Goal: Communication & Community: Ask a question

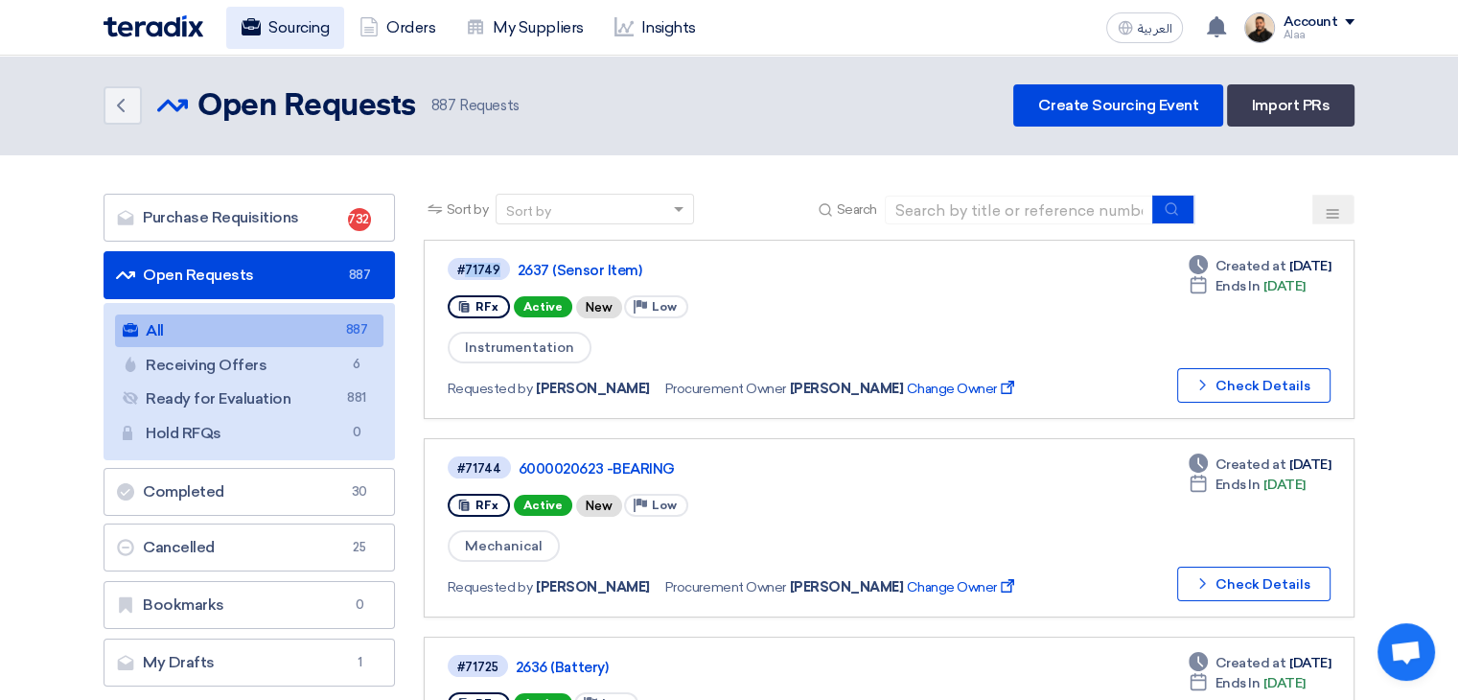
click at [308, 30] on link "Sourcing" at bounding box center [285, 28] width 118 height 42
click at [398, 28] on link "Orders" at bounding box center [397, 28] width 106 height 42
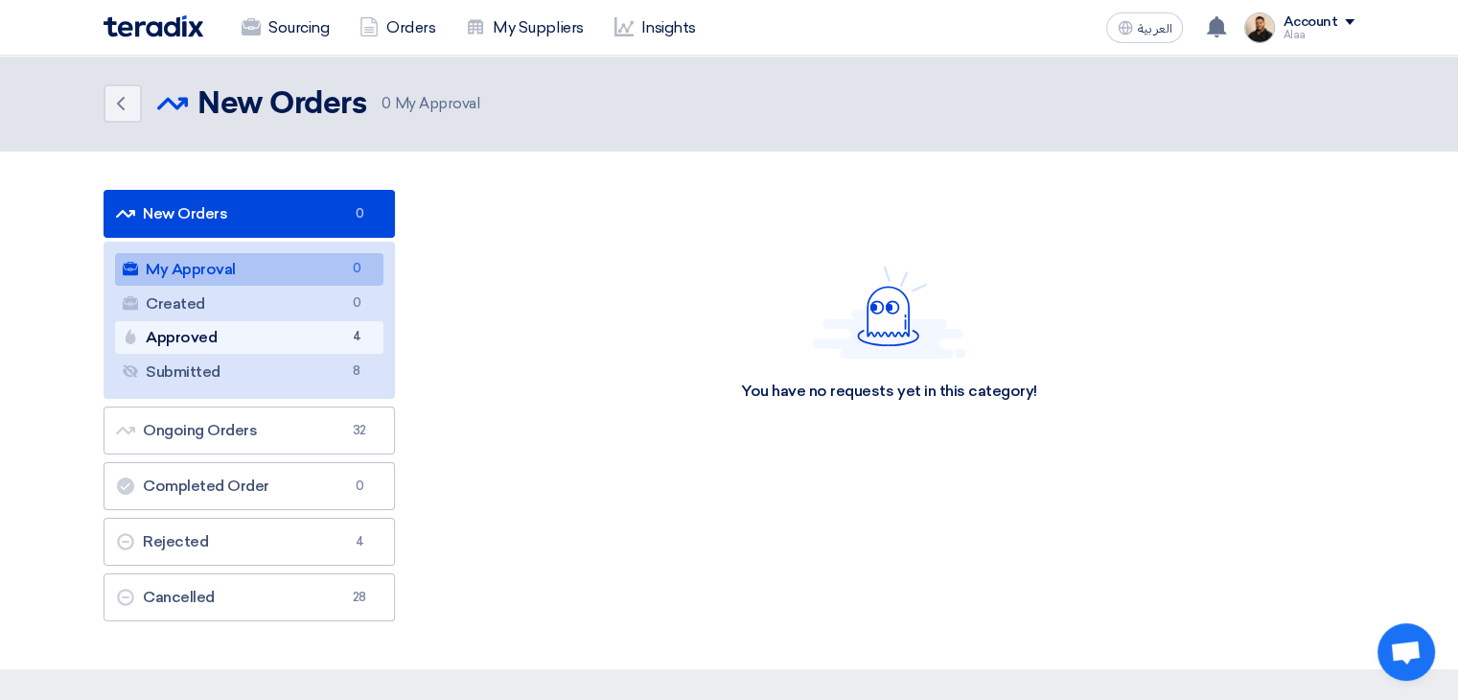
click at [318, 341] on link "Approved Approved 4" at bounding box center [249, 337] width 268 height 33
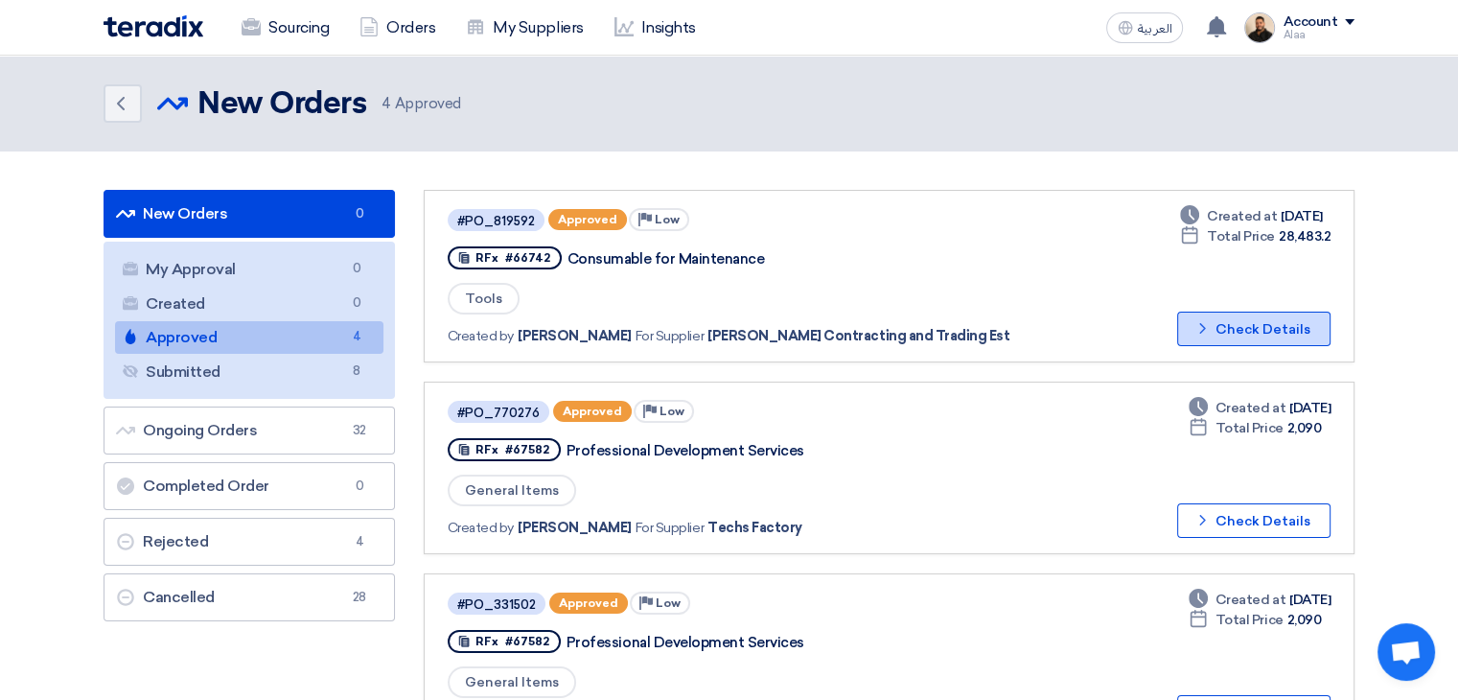
click at [1217, 318] on button "Check details Check Details" at bounding box center [1253, 329] width 153 height 35
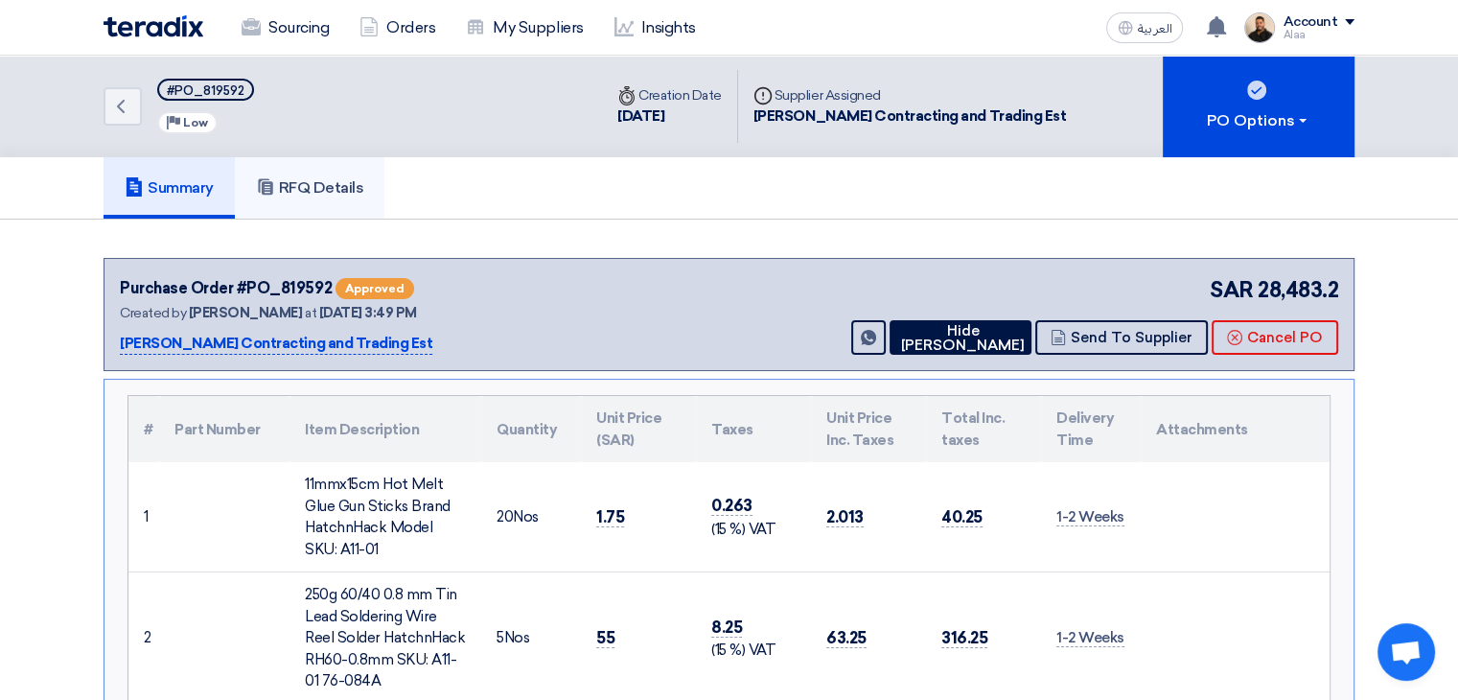
click at [333, 170] on link "RFQ Details" at bounding box center [310, 187] width 151 height 61
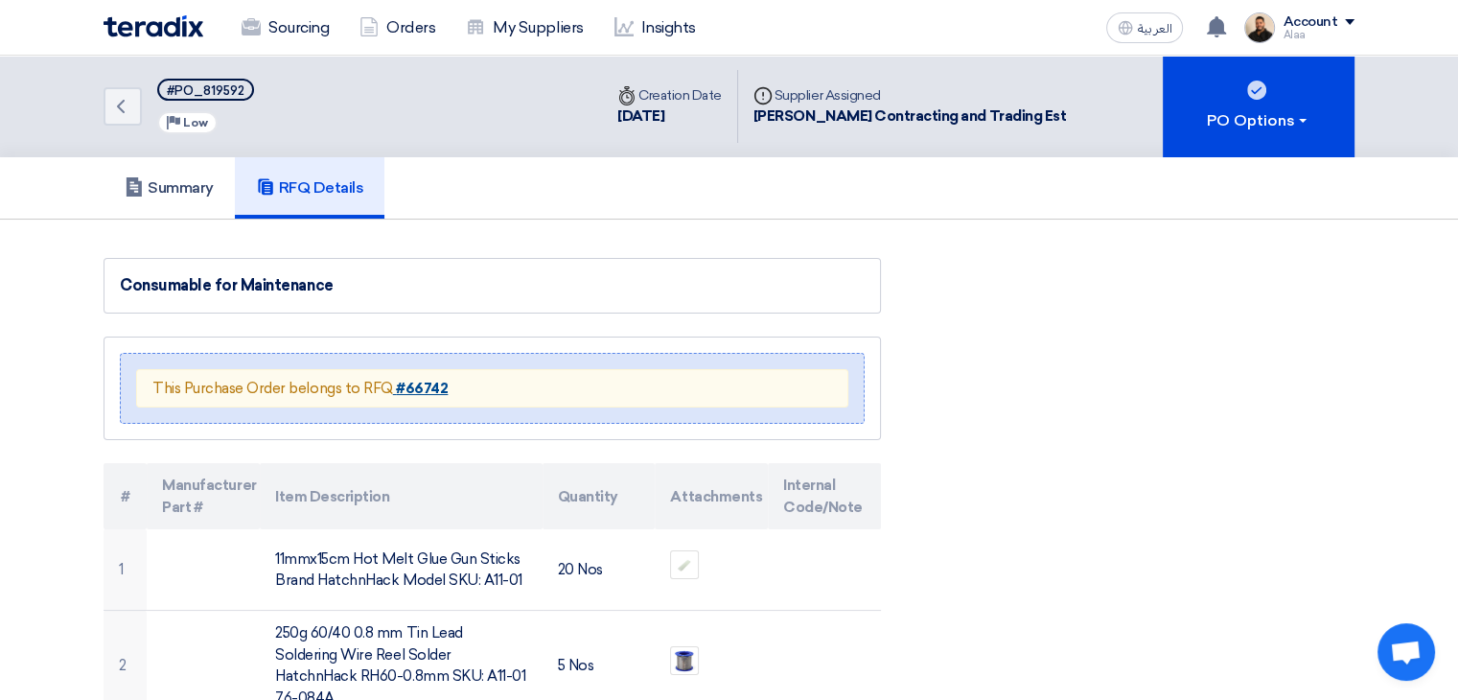
click at [419, 383] on strong "#66742" at bounding box center [422, 388] width 52 height 17
click at [421, 384] on strong "#66742" at bounding box center [422, 388] width 52 height 17
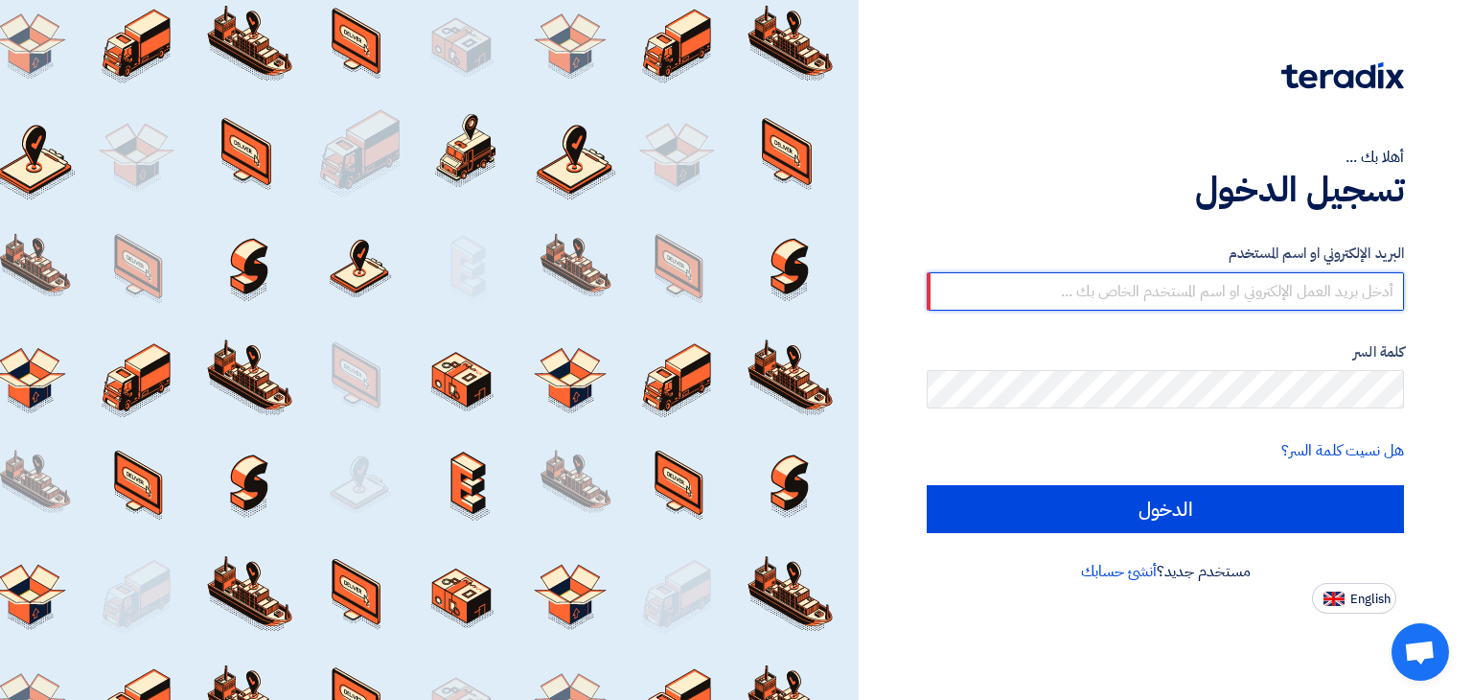
type input "[EMAIL_ADDRESS][DOMAIN_NAME]"
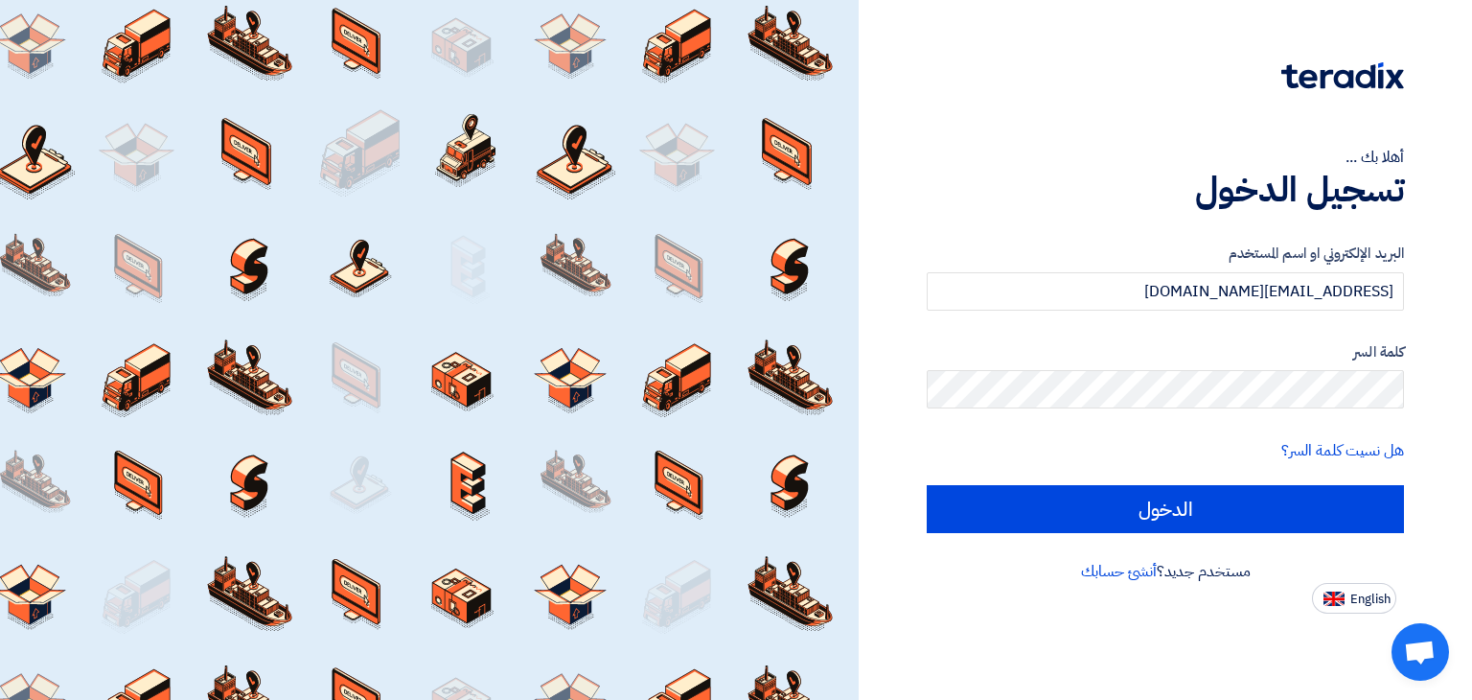
click at [927, 485] on input "الدخول" at bounding box center [1165, 509] width 477 height 48
type input "Sign in"
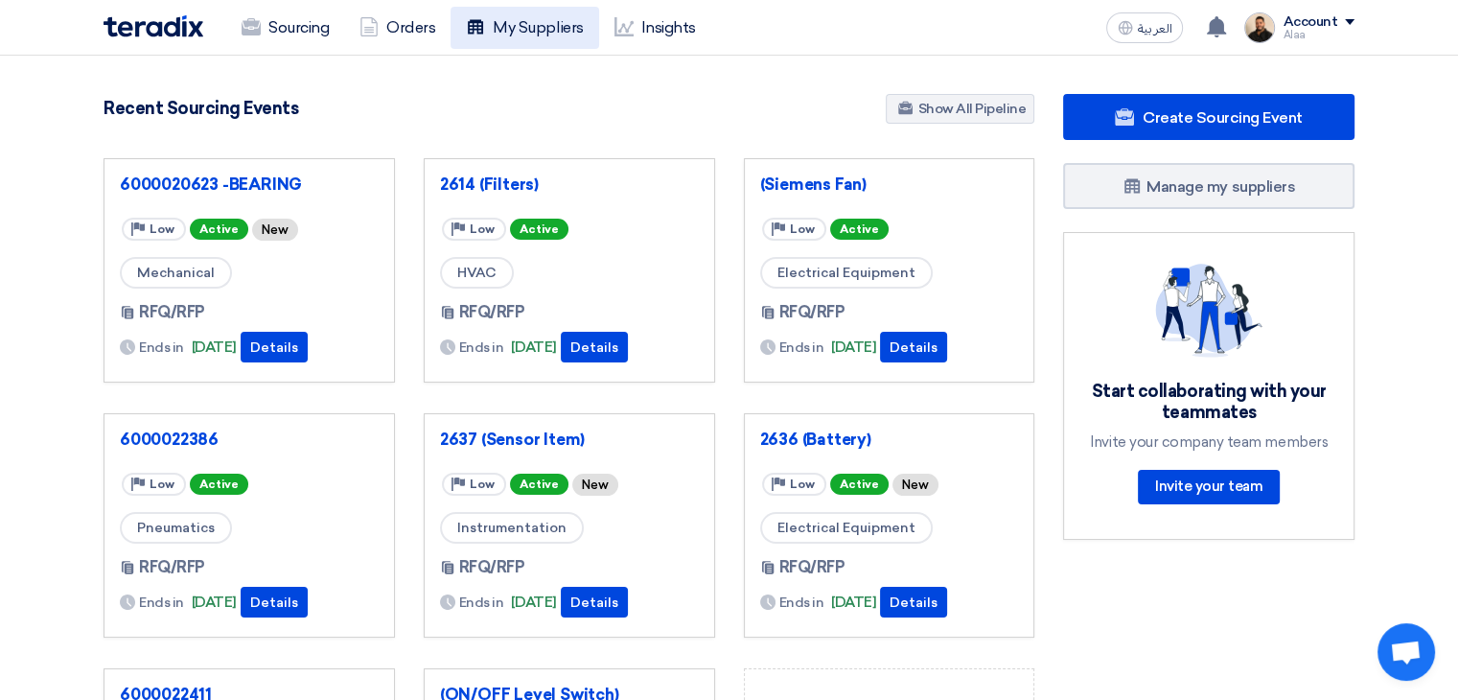
click at [529, 32] on link "My Suppliers" at bounding box center [525, 28] width 148 height 42
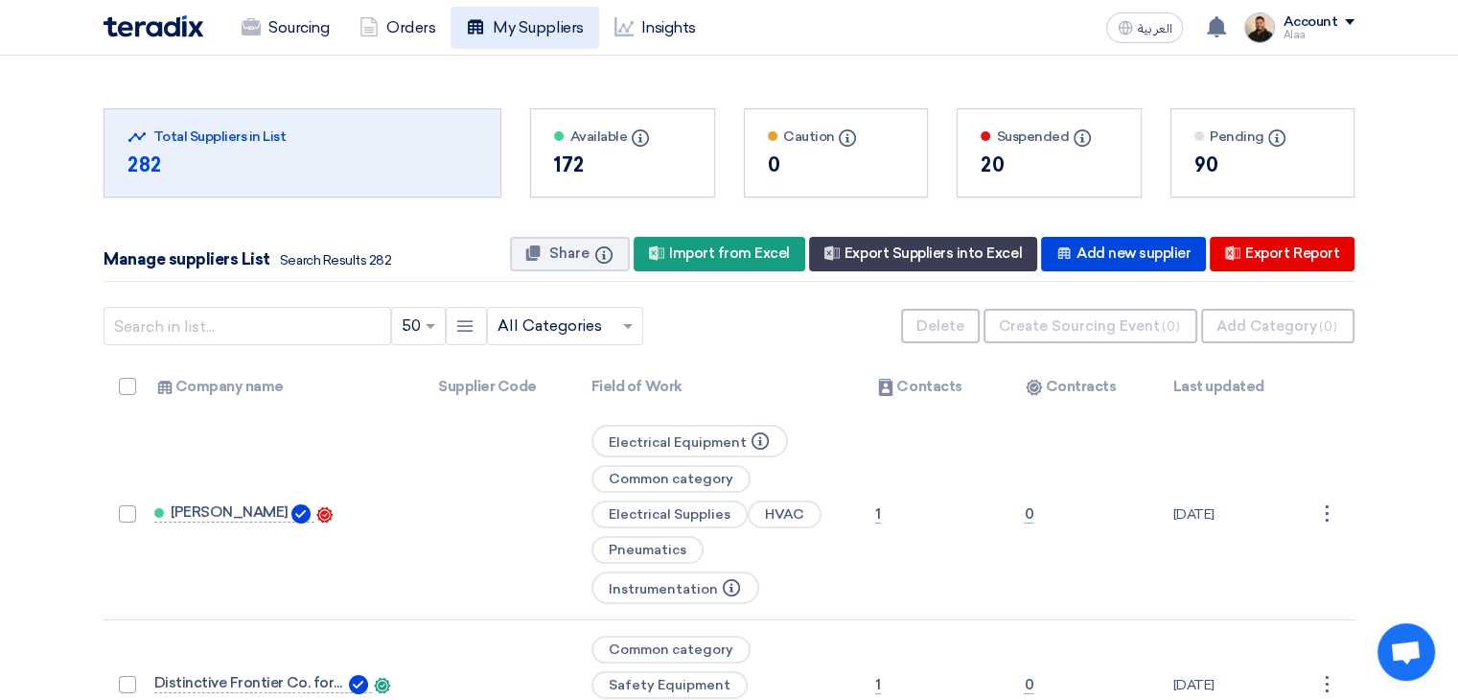
click at [509, 32] on link "My Suppliers" at bounding box center [525, 28] width 148 height 42
click at [378, 23] on use at bounding box center [368, 26] width 17 height 19
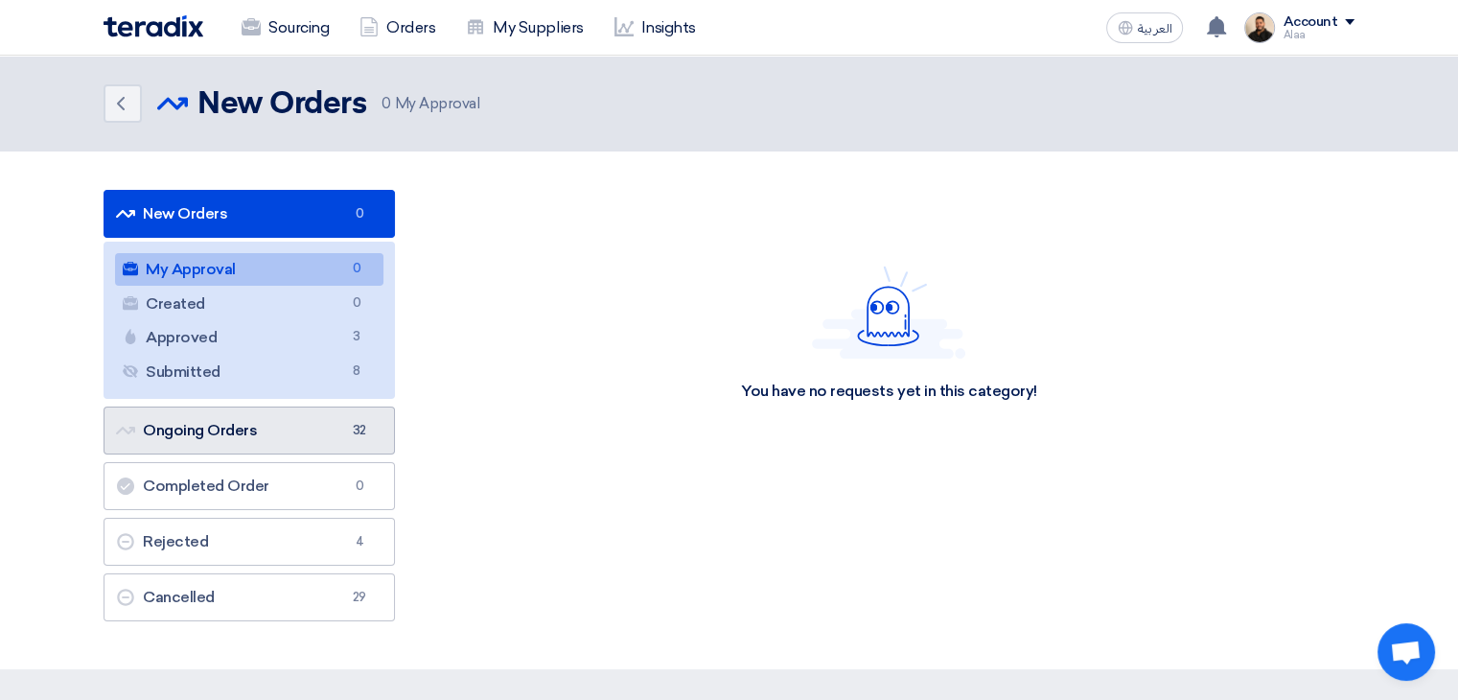
click at [316, 428] on link "Ongoing Orders Ongoing Orders 32" at bounding box center [249, 430] width 291 height 48
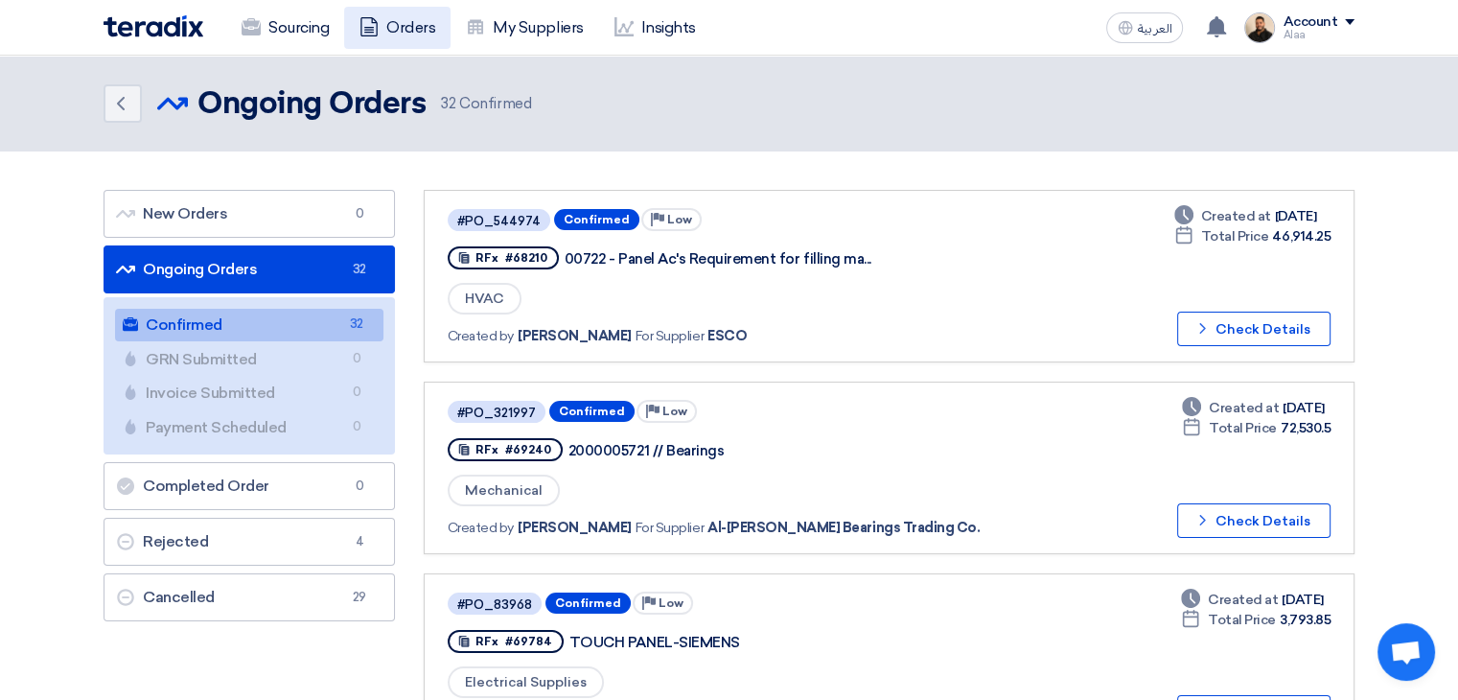
click at [426, 38] on link "Orders" at bounding box center [397, 28] width 106 height 42
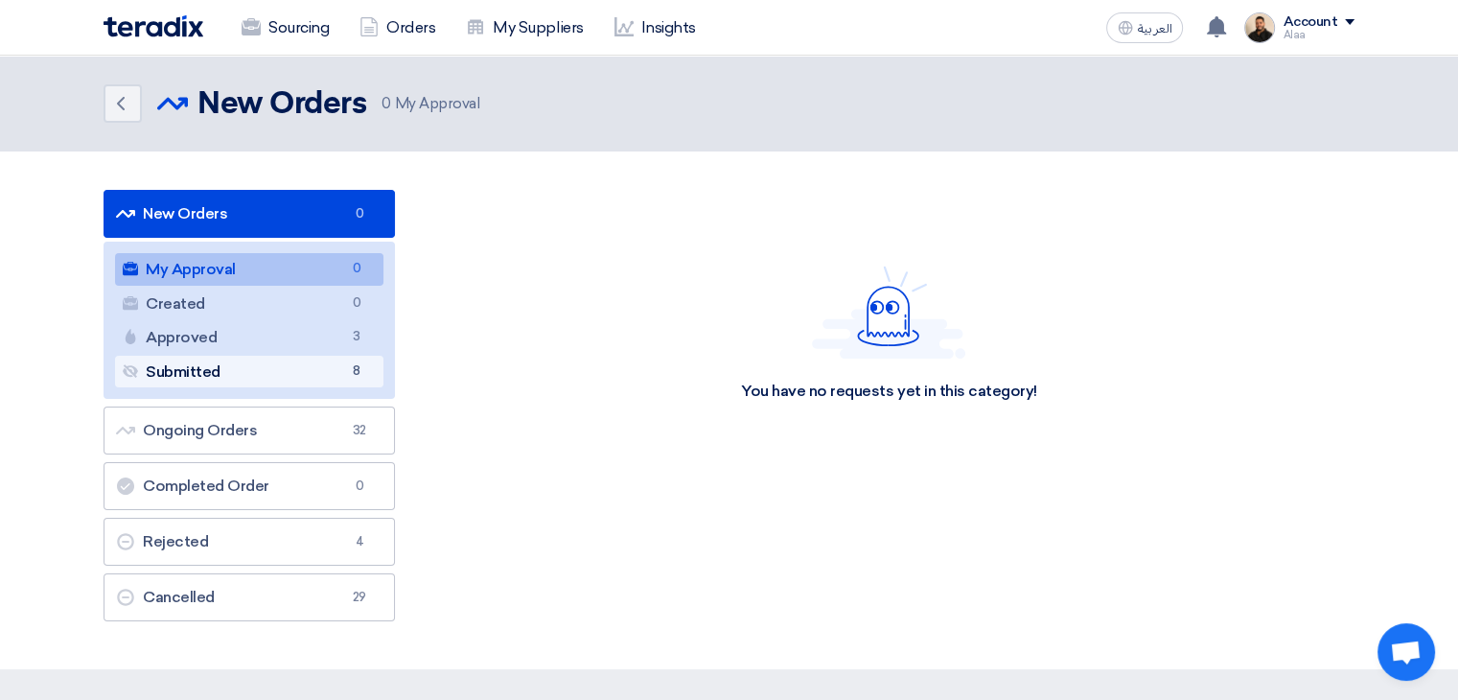
click at [313, 364] on link "Submitted Submitted 8" at bounding box center [249, 372] width 268 height 33
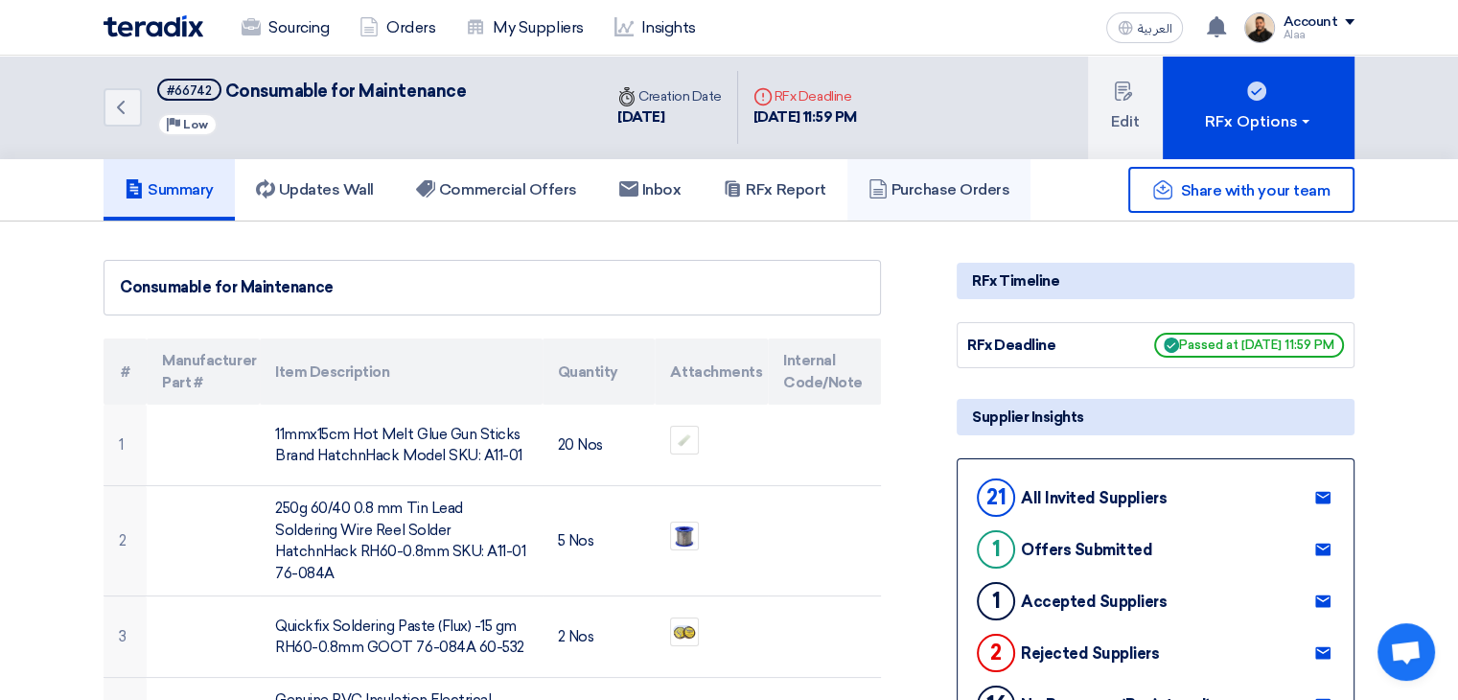
click at [928, 205] on link "Purchase Orders" at bounding box center [939, 189] width 184 height 61
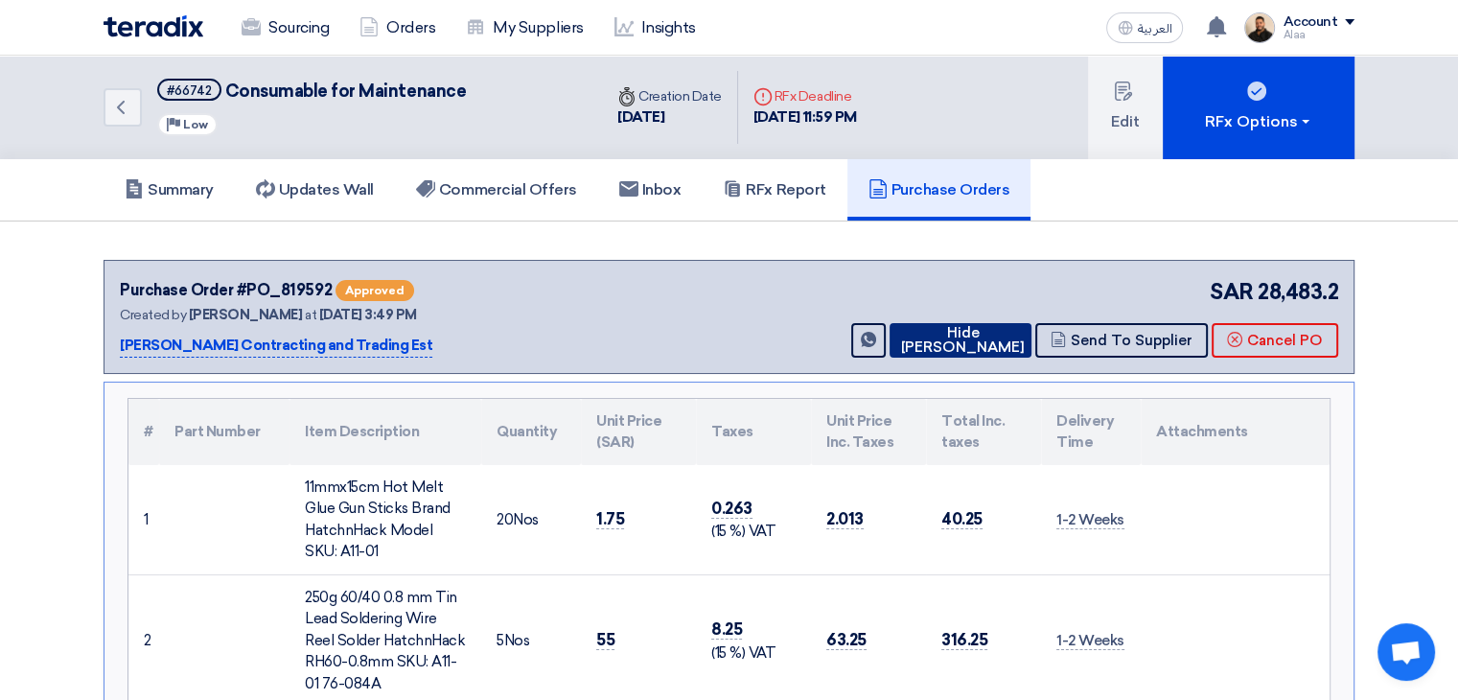
click at [896, 340] on icon at bounding box center [896, 339] width 0 height 15
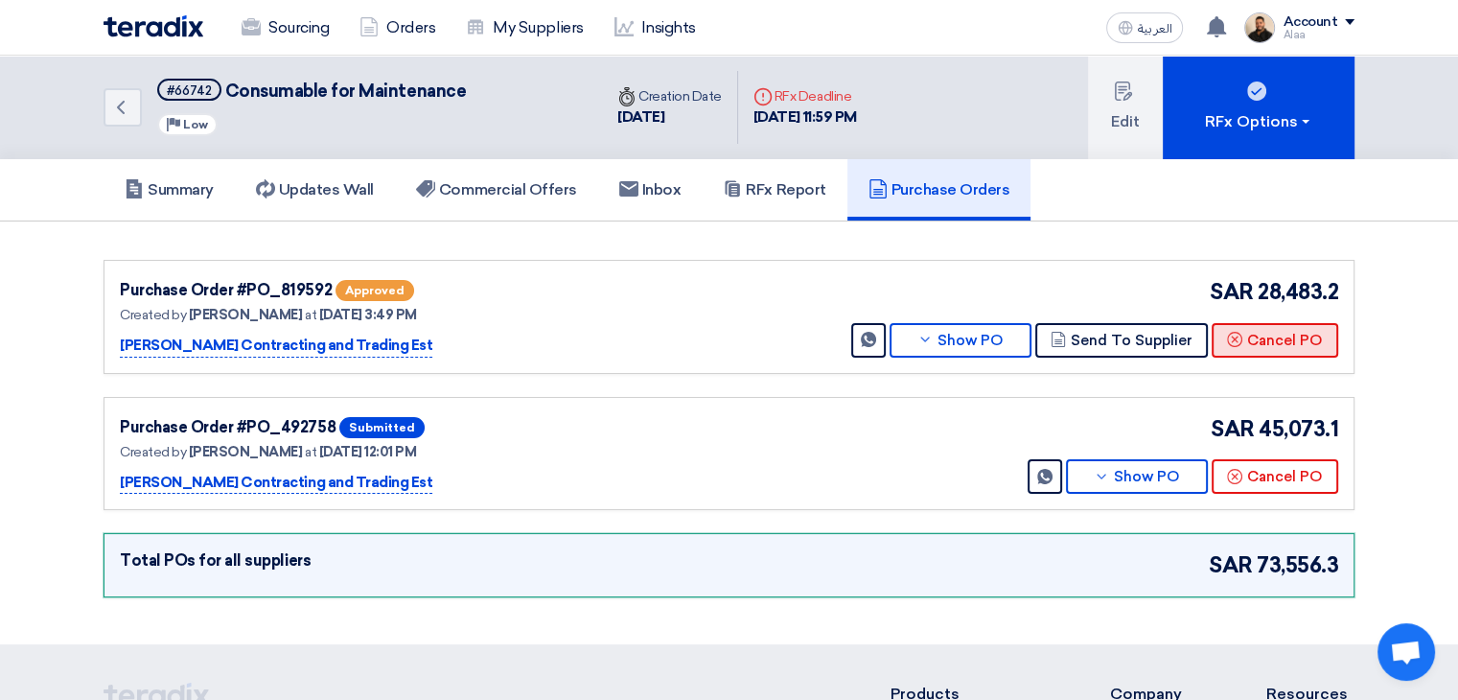
click at [1296, 342] on button "Cancel PO" at bounding box center [1275, 340] width 127 height 35
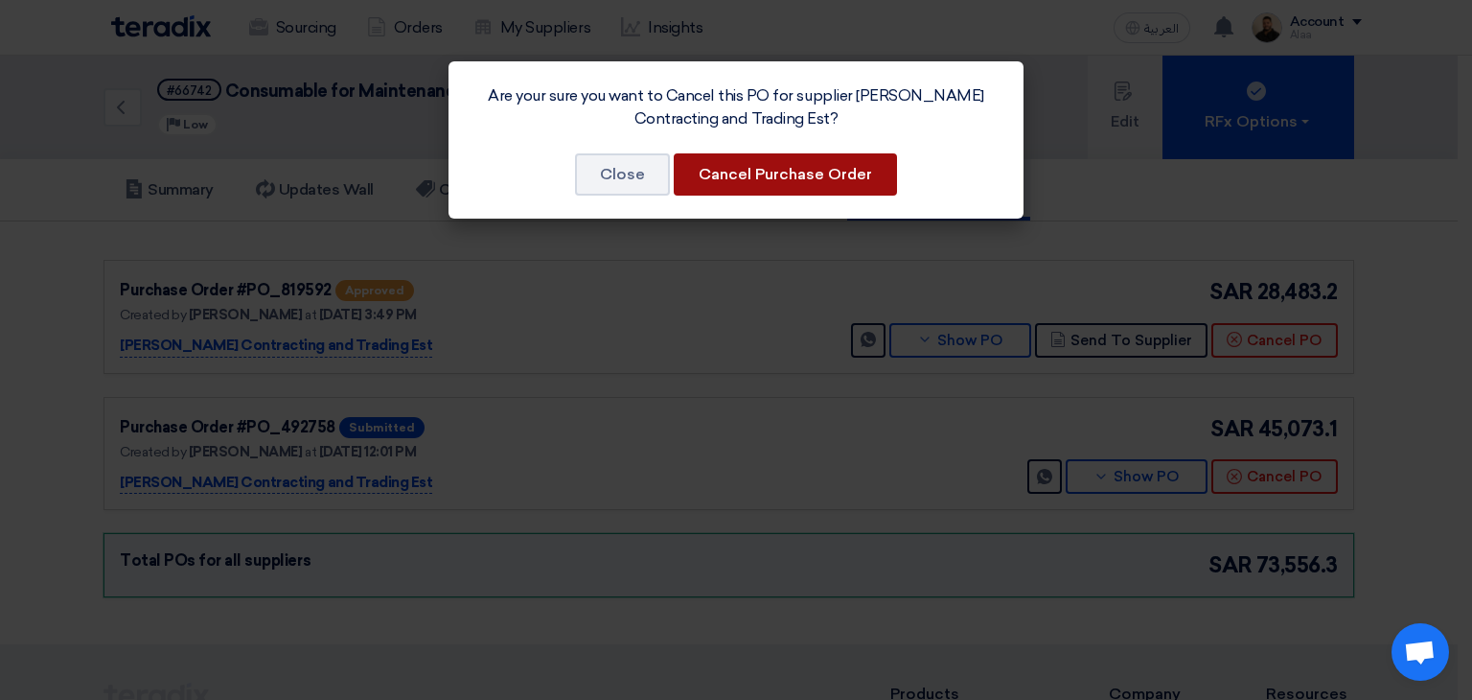
click at [767, 176] on button "Cancel Purchase Order" at bounding box center [785, 174] width 223 height 42
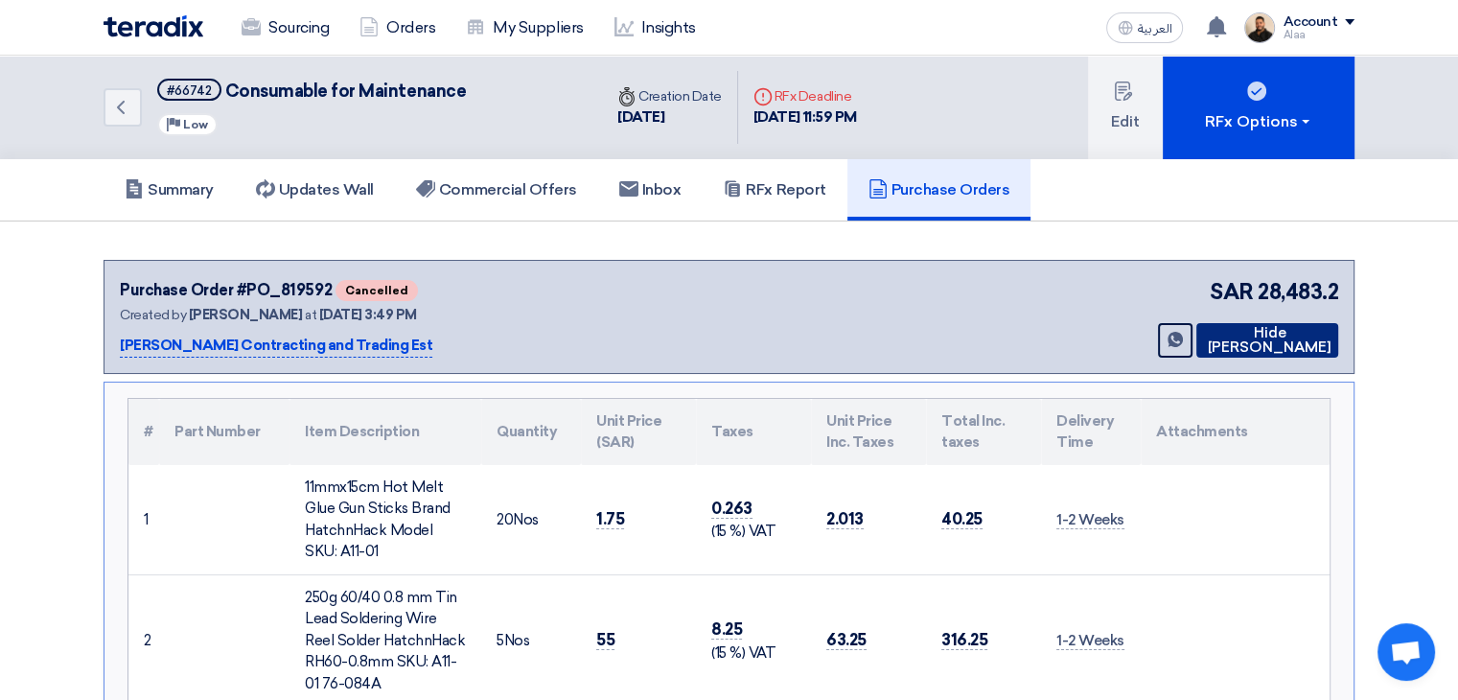
click at [1203, 339] on icon at bounding box center [1203, 339] width 0 height 15
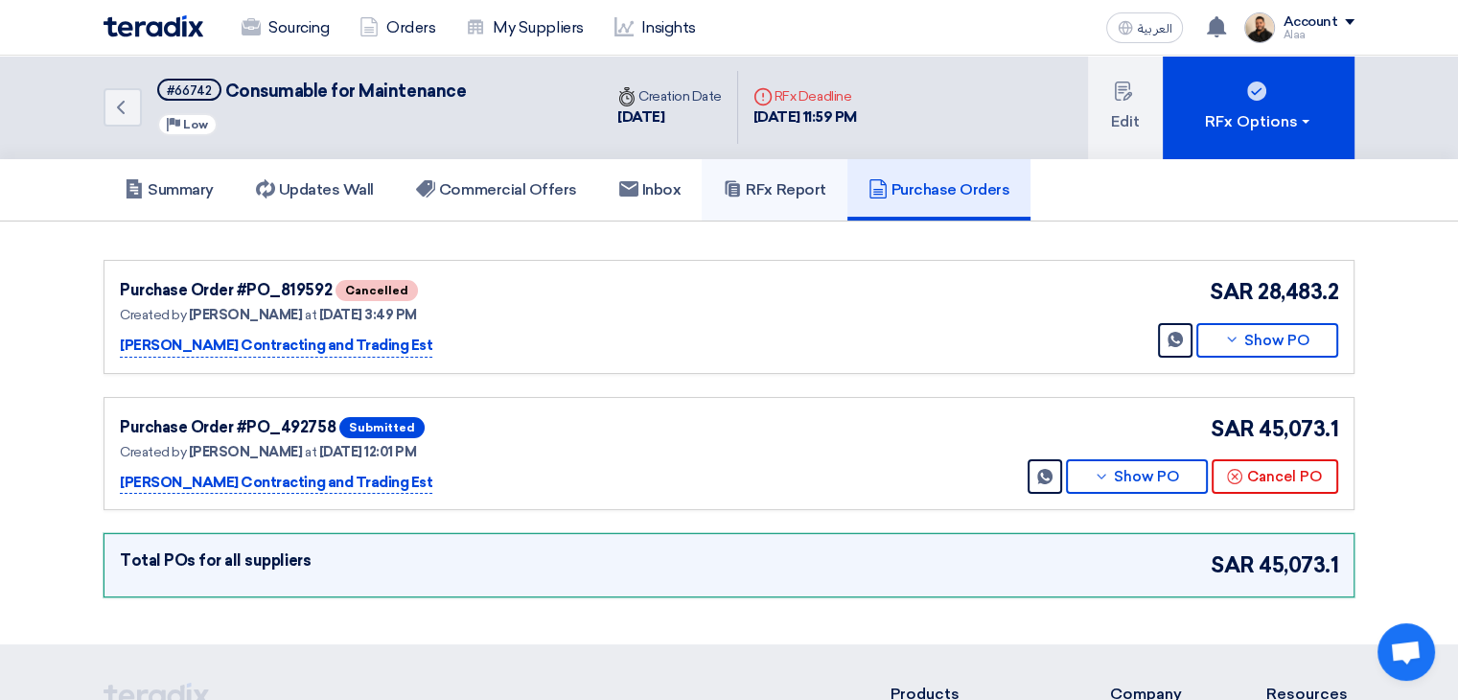
click at [794, 196] on h5 "RFx Report" at bounding box center [774, 189] width 103 height 19
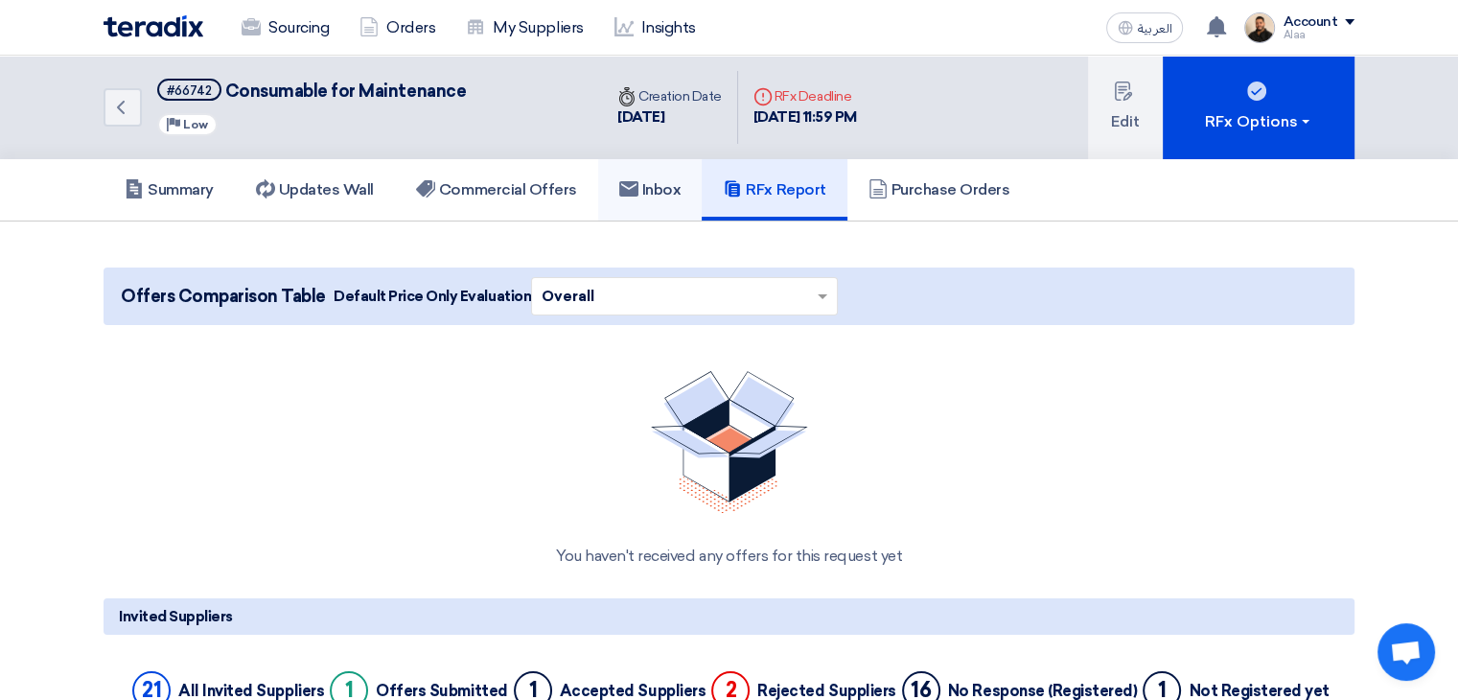
click at [648, 186] on h5 "Inbox" at bounding box center [650, 189] width 62 height 19
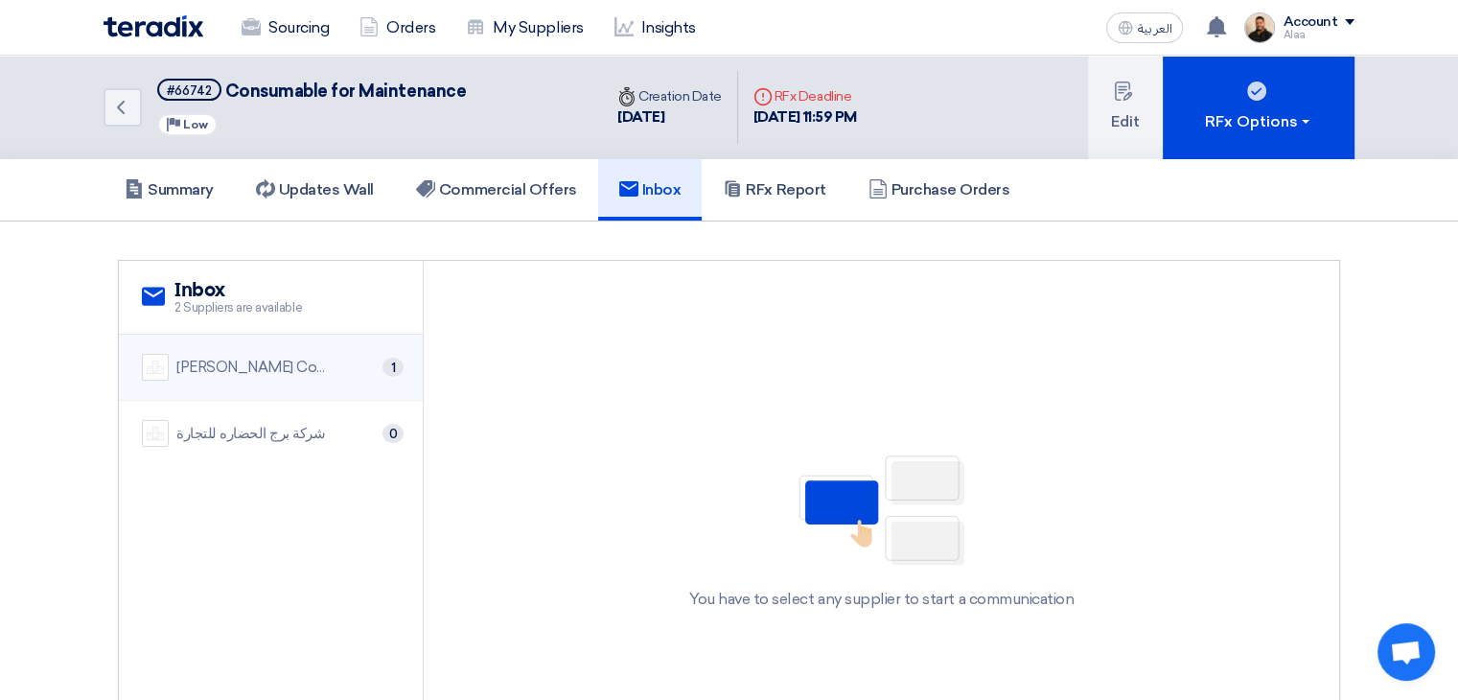
click at [295, 370] on div "[PERSON_NAME] Contracting and Trading Est" at bounding box center [252, 368] width 153 height 22
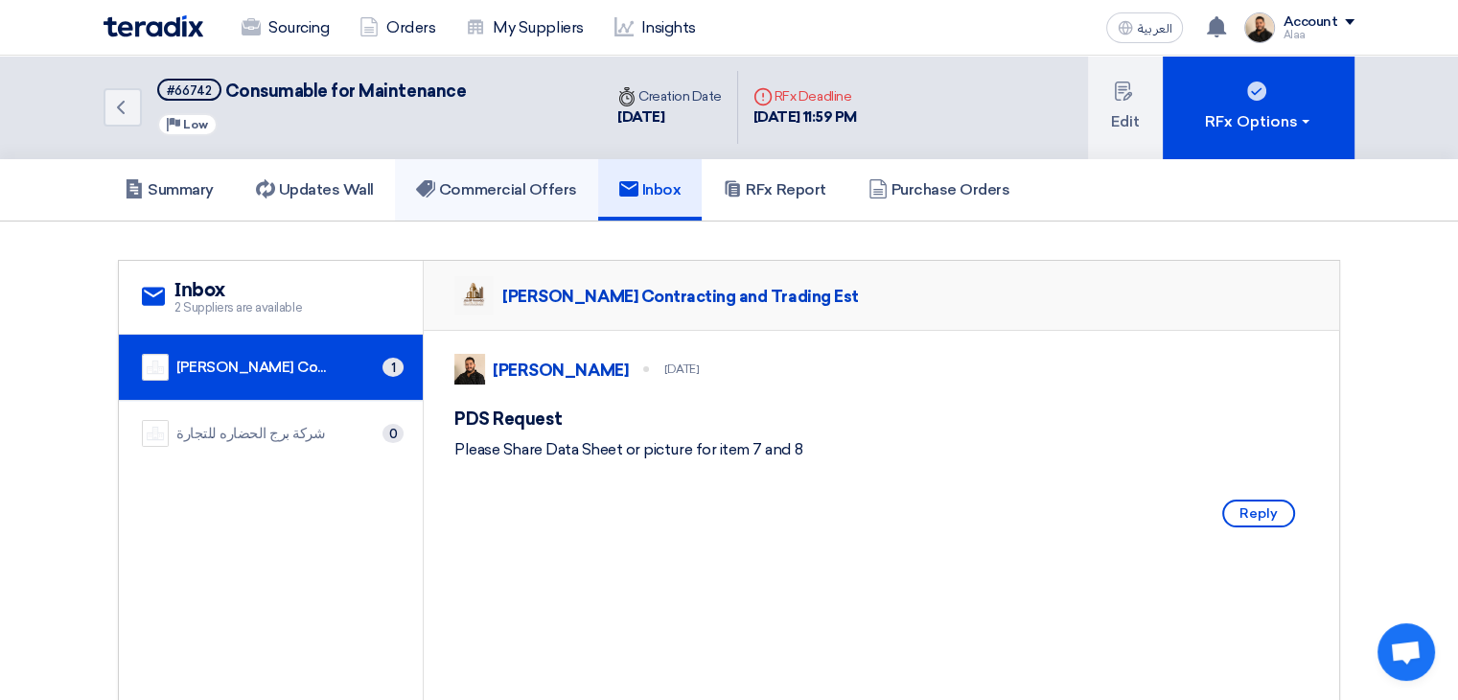
click at [491, 187] on h5 "Commercial Offers" at bounding box center [496, 189] width 161 height 19
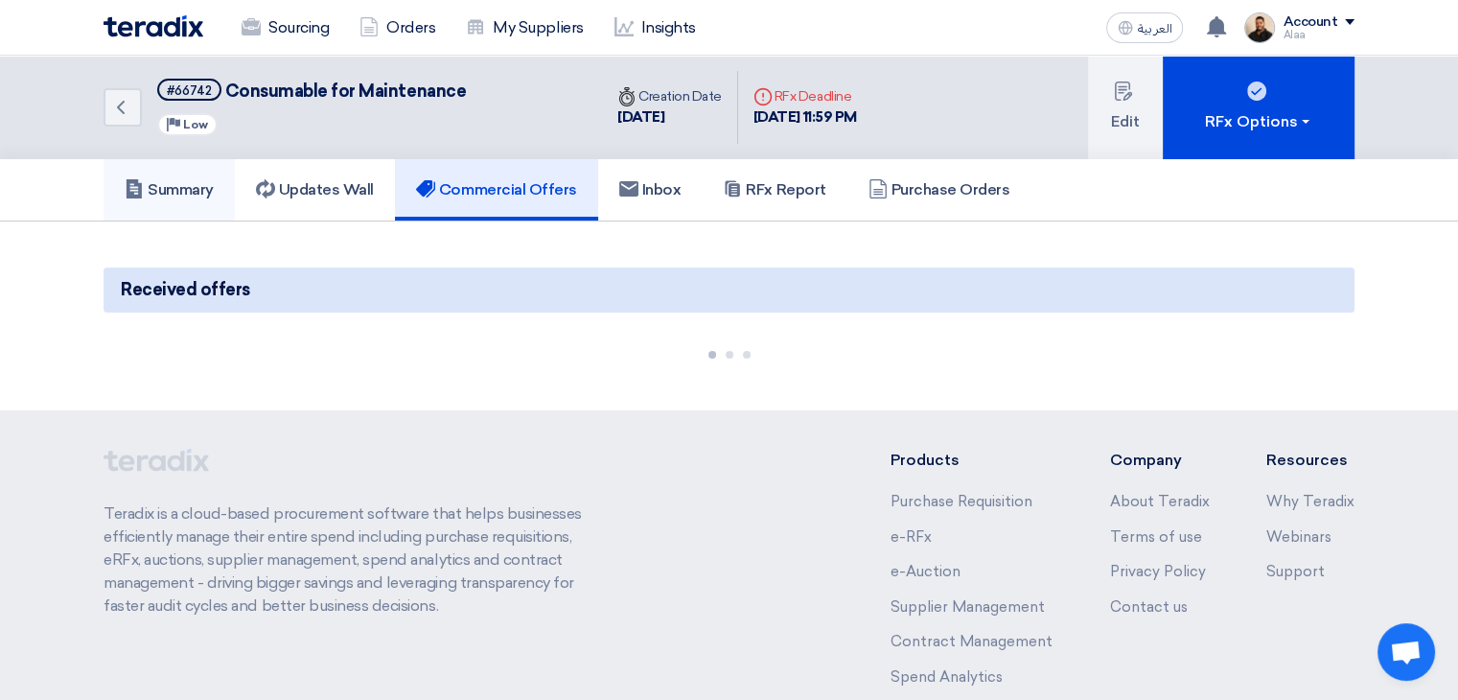
click at [194, 189] on h5 "Summary" at bounding box center [169, 189] width 89 height 19
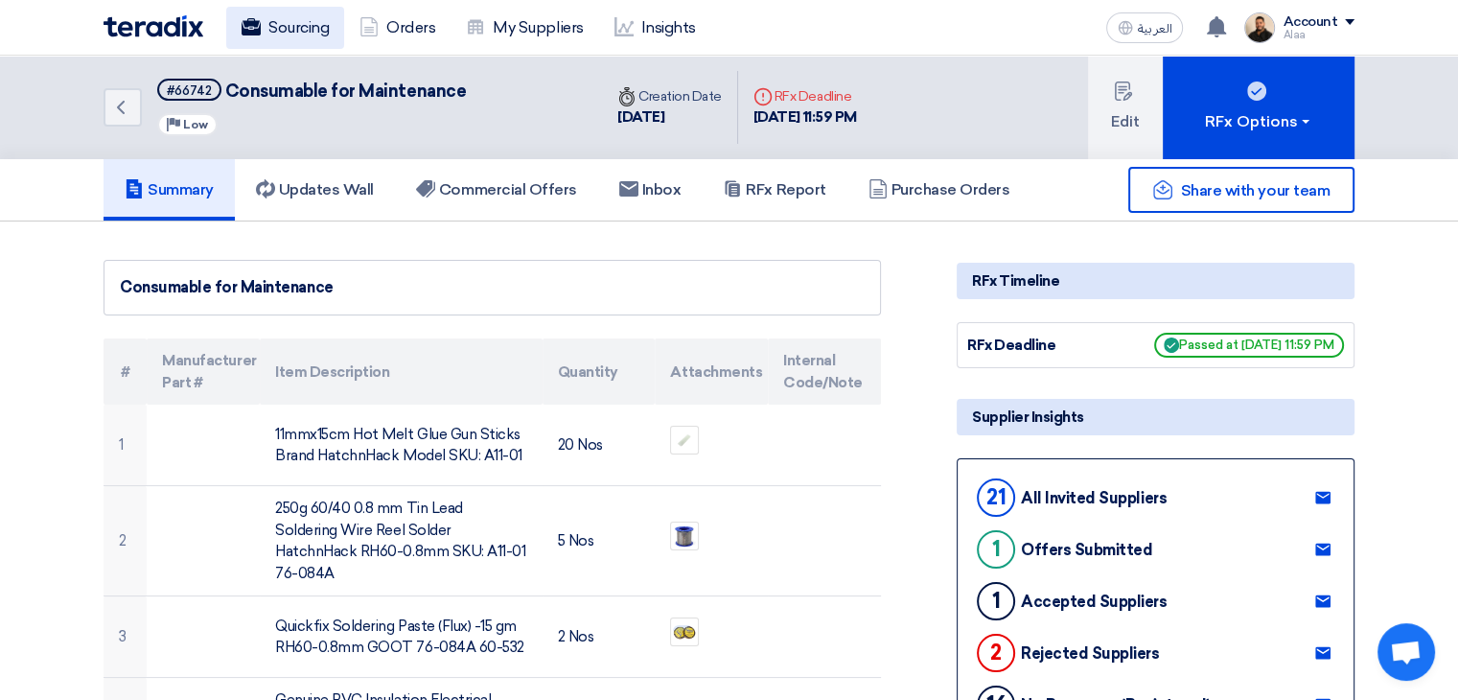
click at [316, 35] on link "Sourcing" at bounding box center [285, 28] width 118 height 42
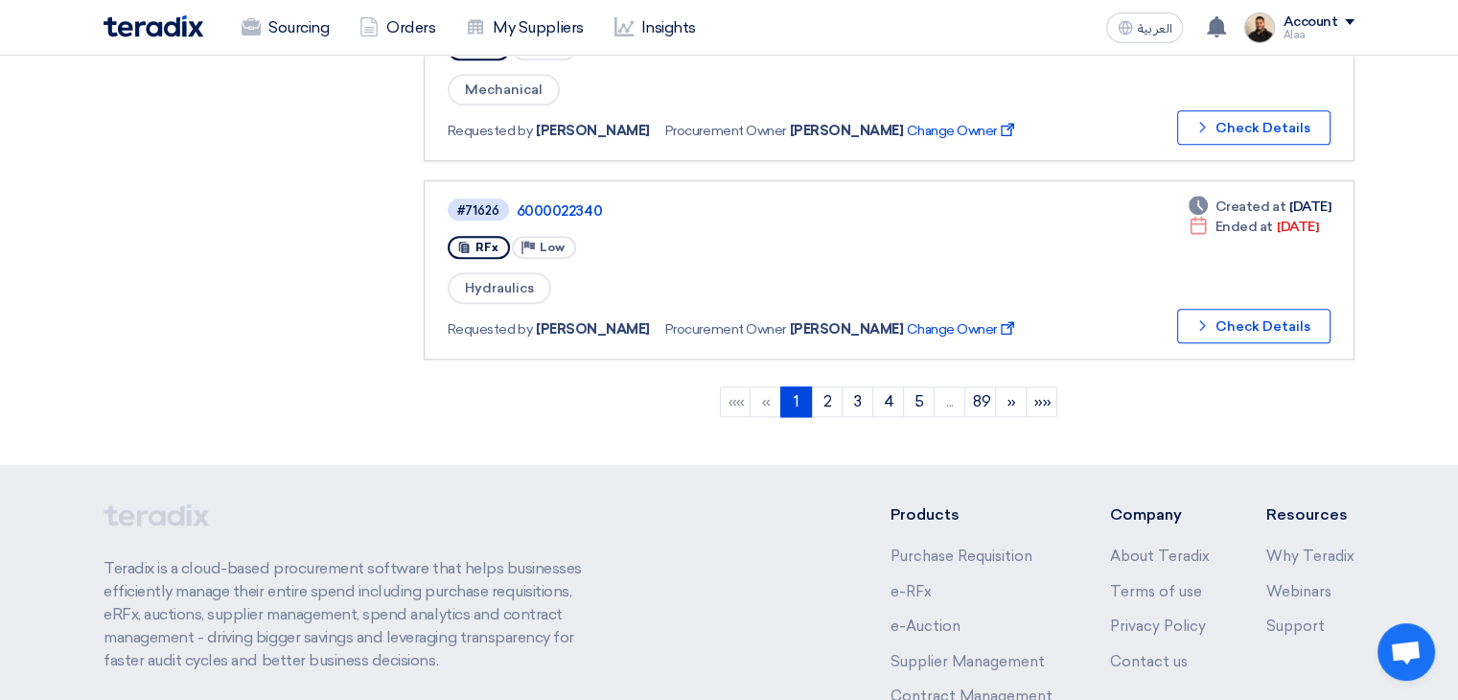
scroll to position [1917, 0]
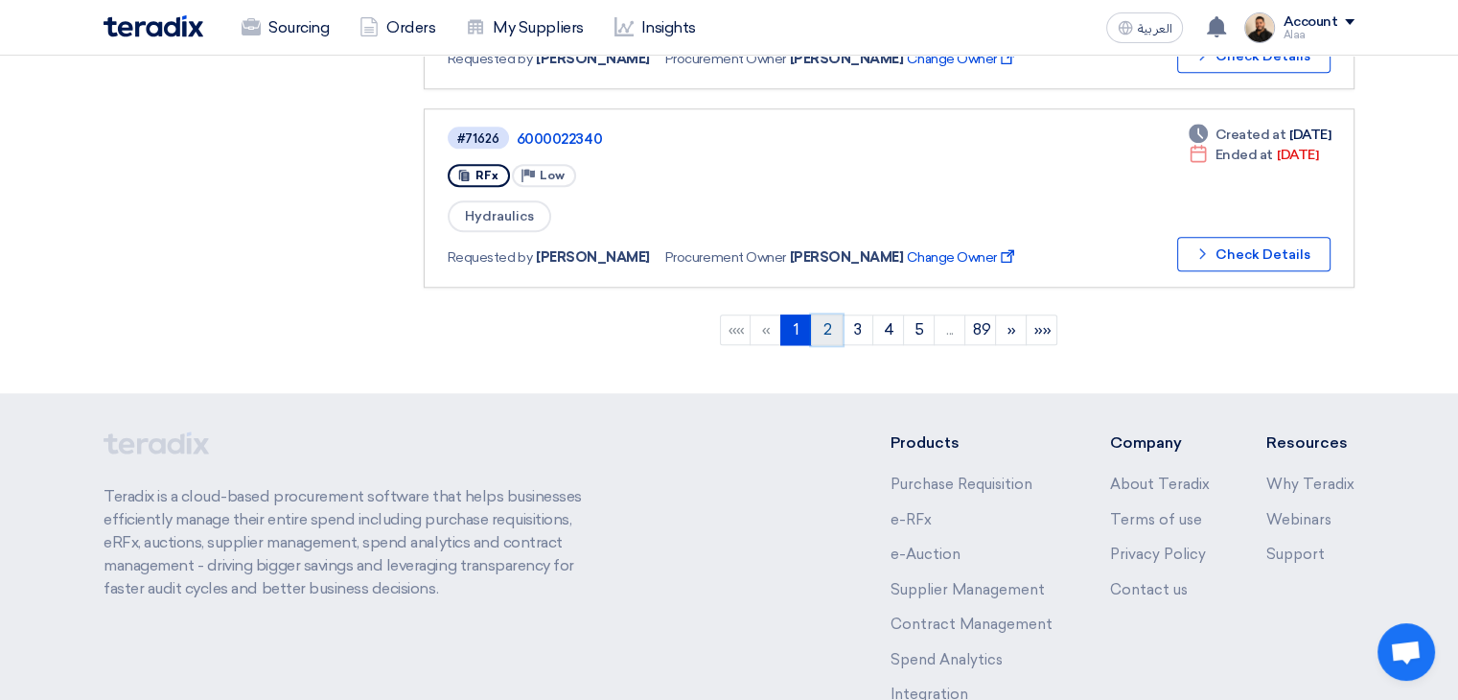
click at [828, 316] on link "2" at bounding box center [827, 329] width 32 height 31
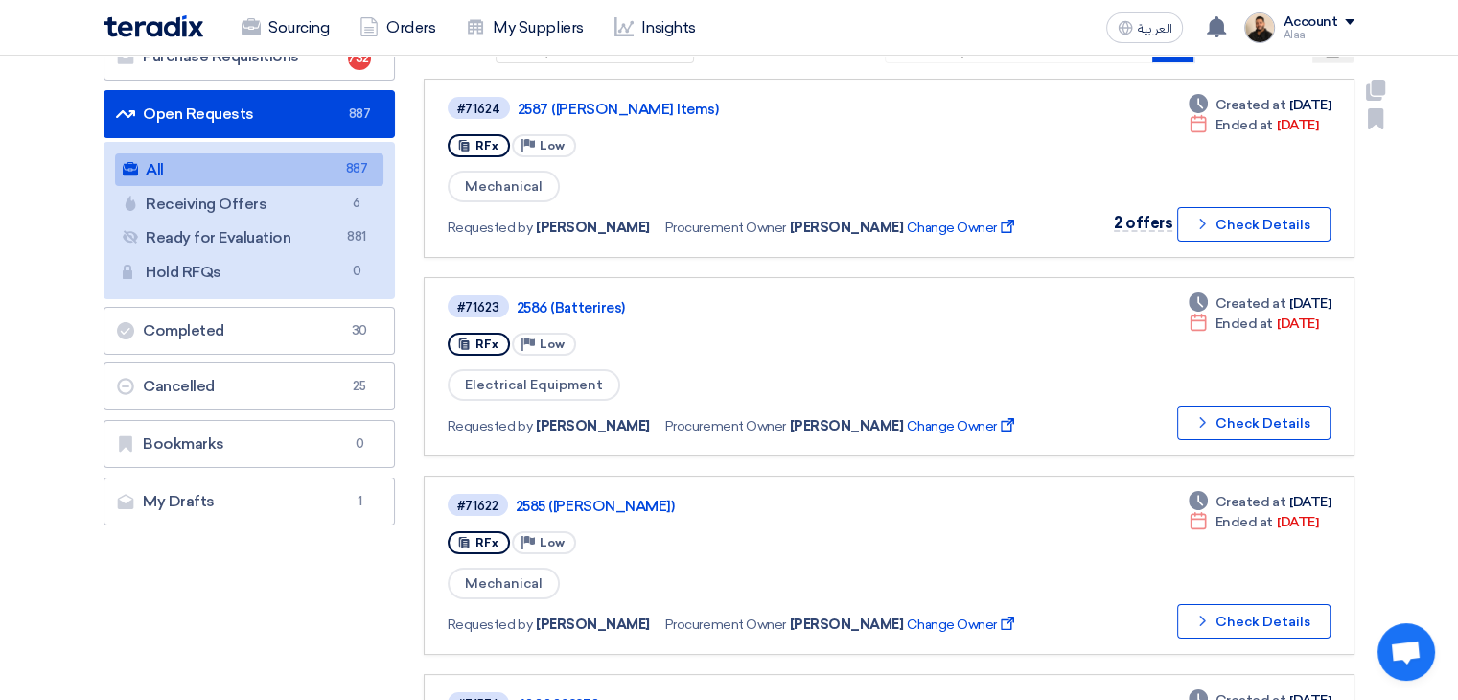
scroll to position [192, 0]
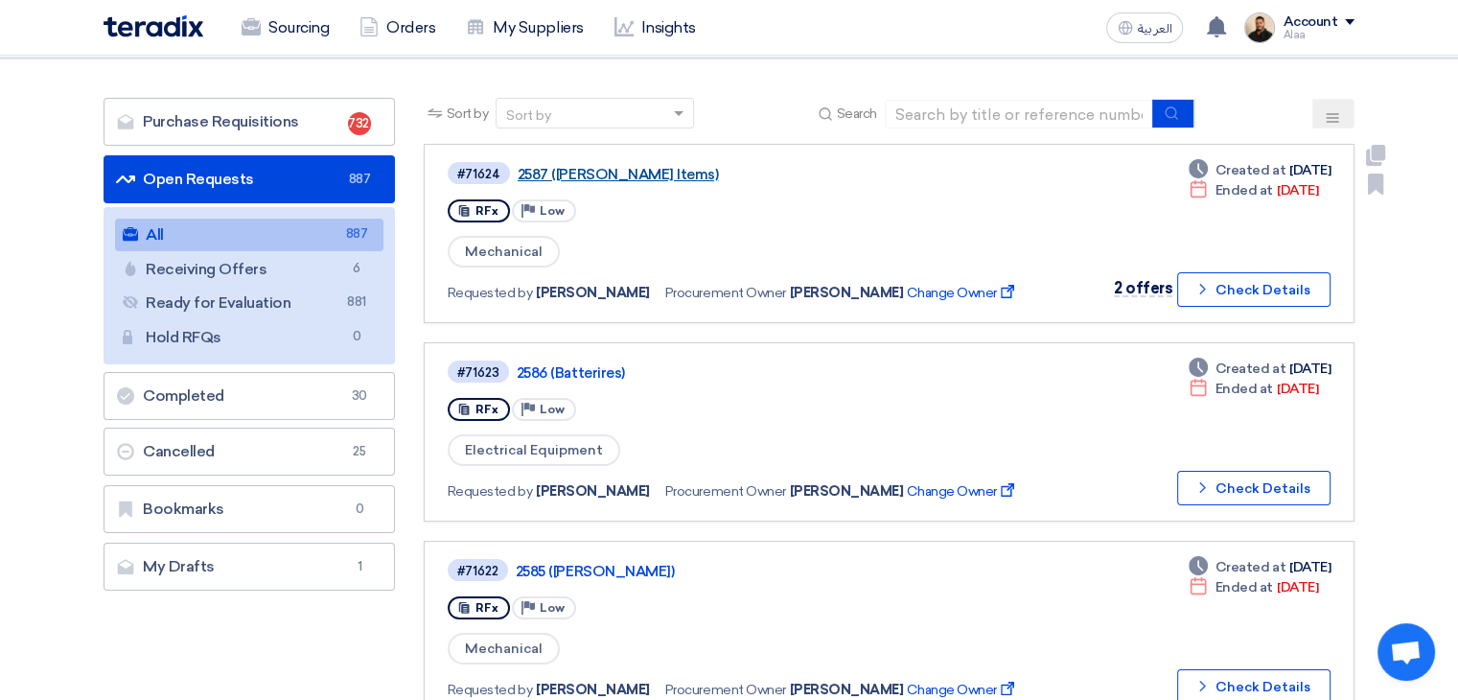
click at [614, 178] on link "2587 (Perkins Items)" at bounding box center [757, 174] width 479 height 17
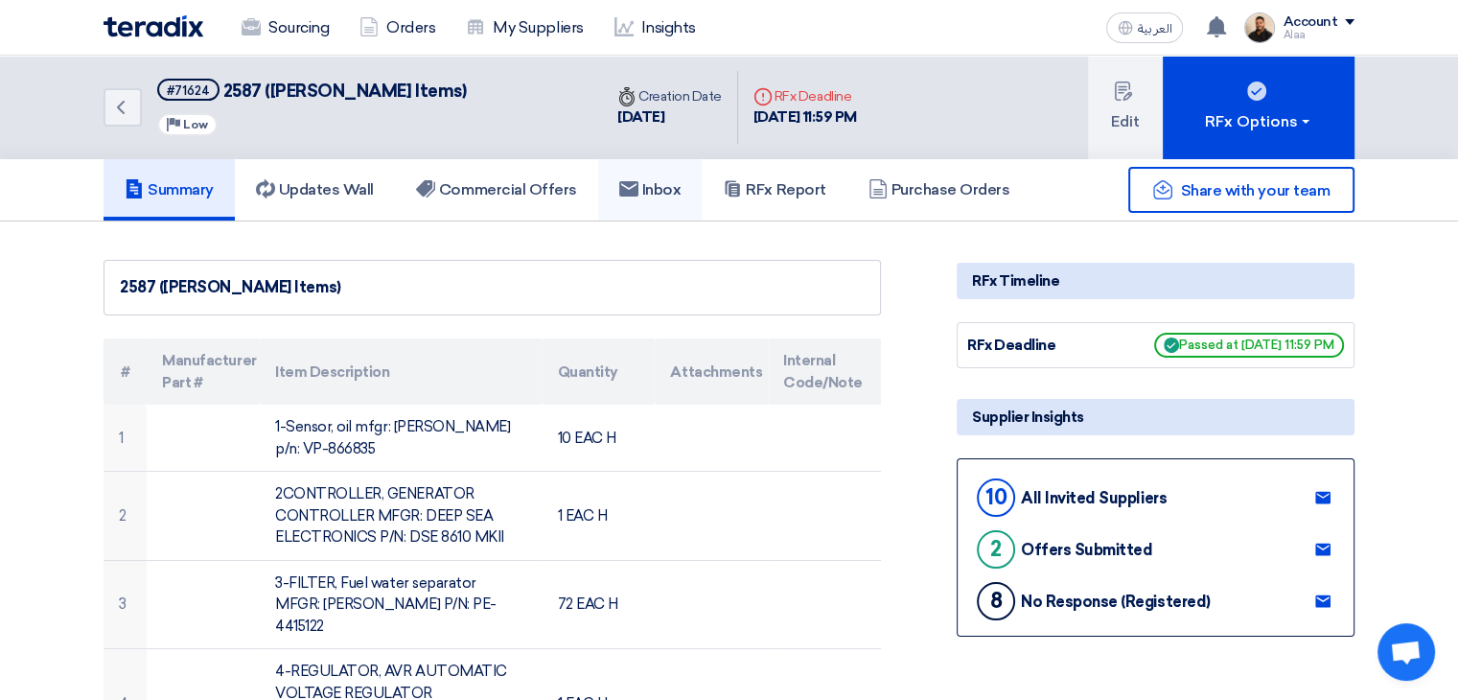
click at [667, 189] on h5 "Inbox" at bounding box center [650, 189] width 62 height 19
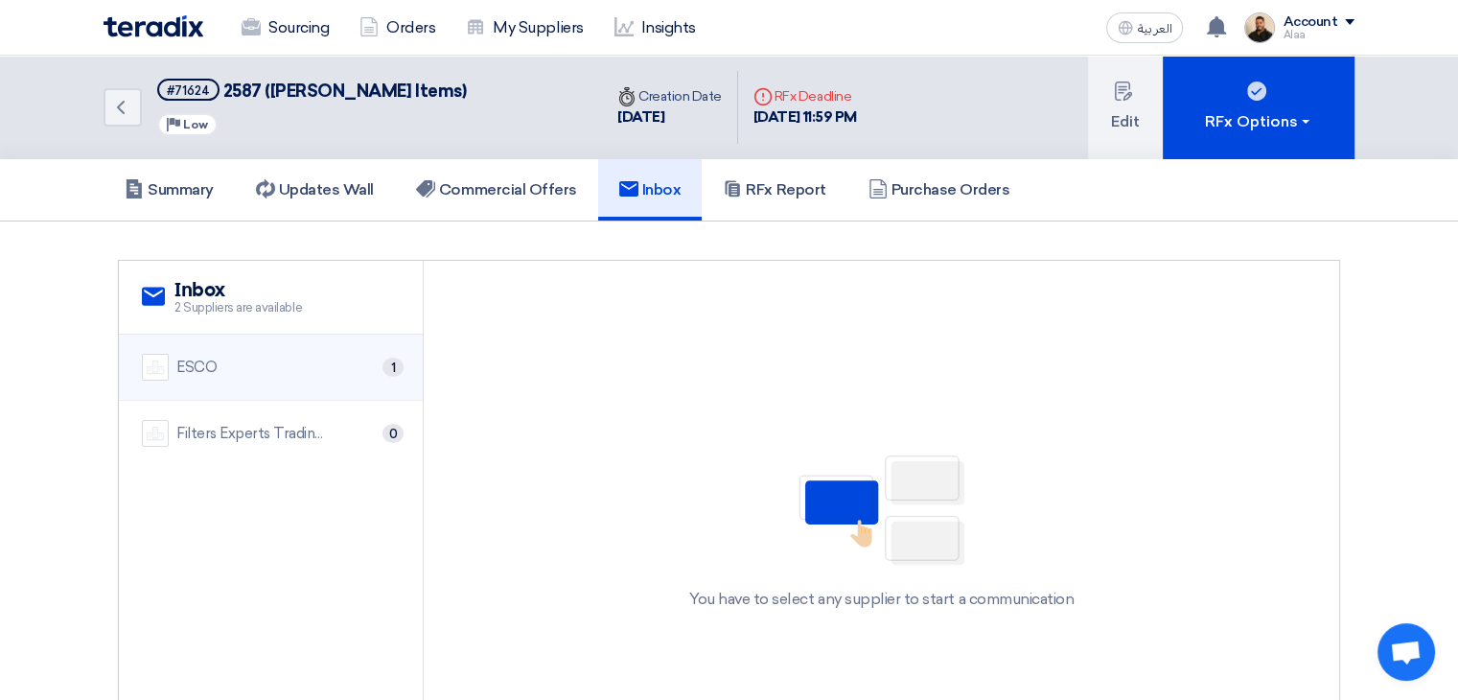
click at [336, 358] on div "ESCO 1" at bounding box center [271, 367] width 258 height 27
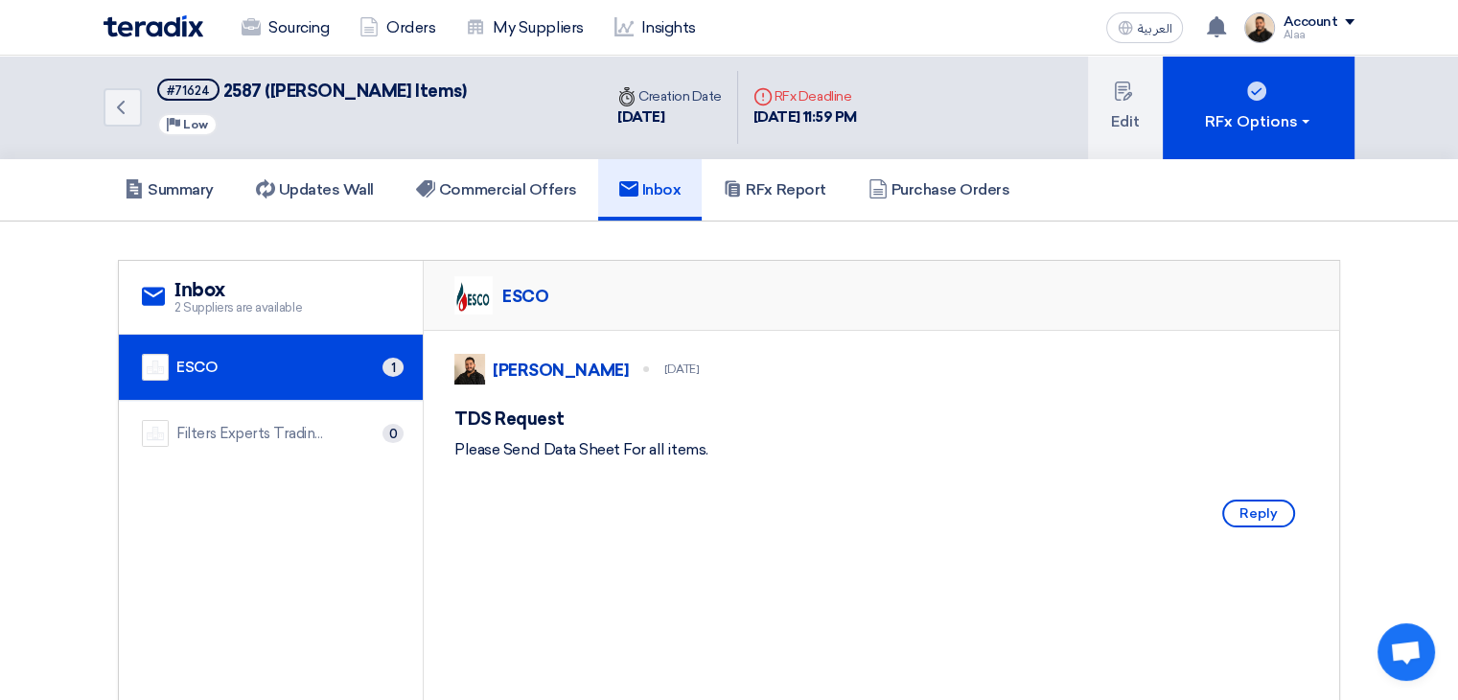
click at [484, 461] on div "Please Send Data Sheet For all items." at bounding box center [881, 449] width 854 height 23
copy div "Please Send Data Sheet For all items."
click at [333, 428] on div "Filters Experts Trading Co. 0" at bounding box center [271, 433] width 258 height 27
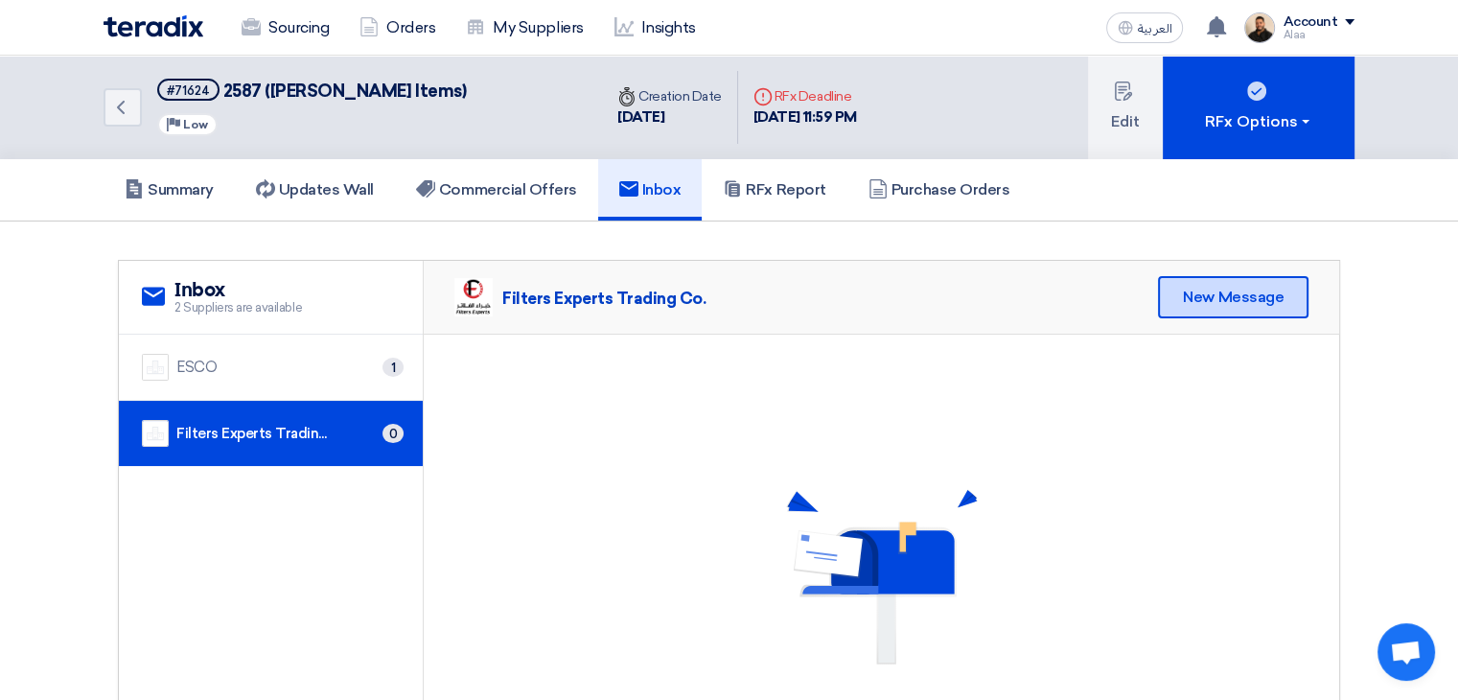
click at [1197, 312] on div "New Message" at bounding box center [1233, 297] width 151 height 42
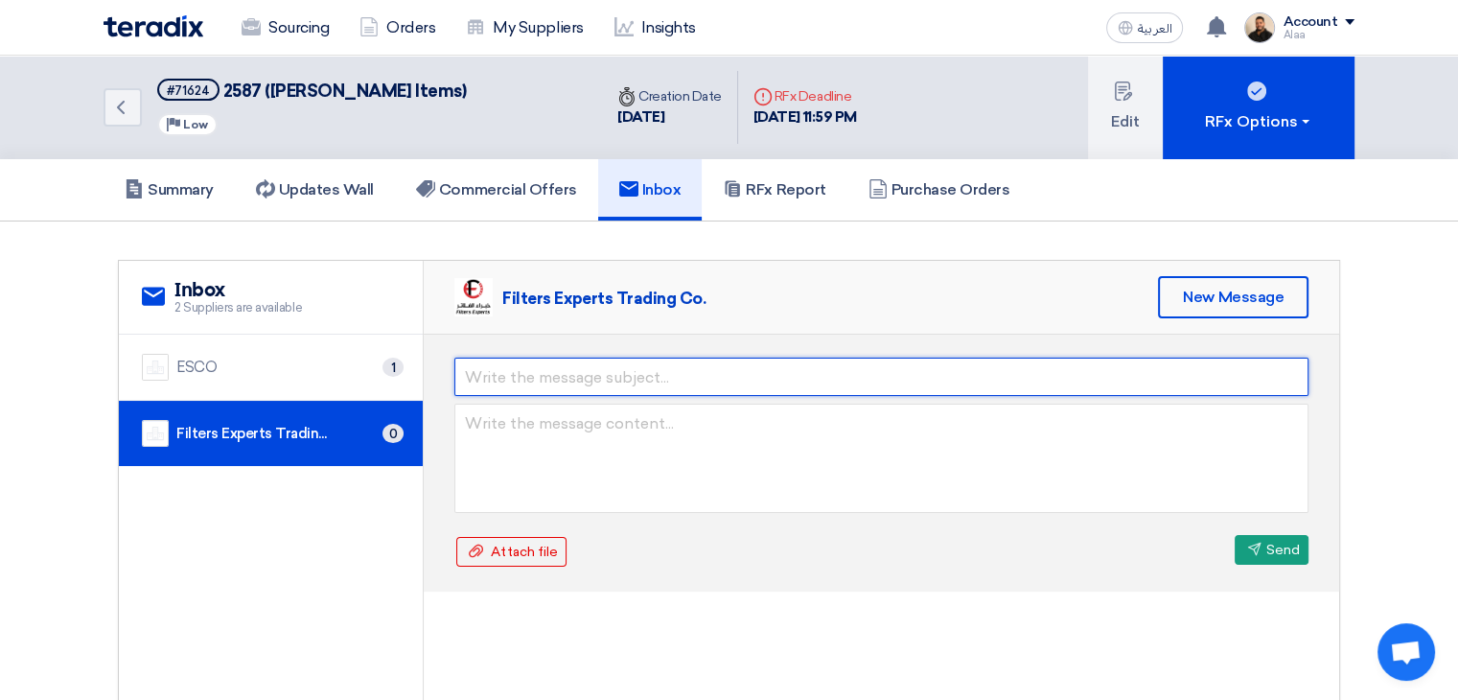
click at [753, 379] on input "text" at bounding box center [881, 377] width 854 height 38
type input "TDS Request"
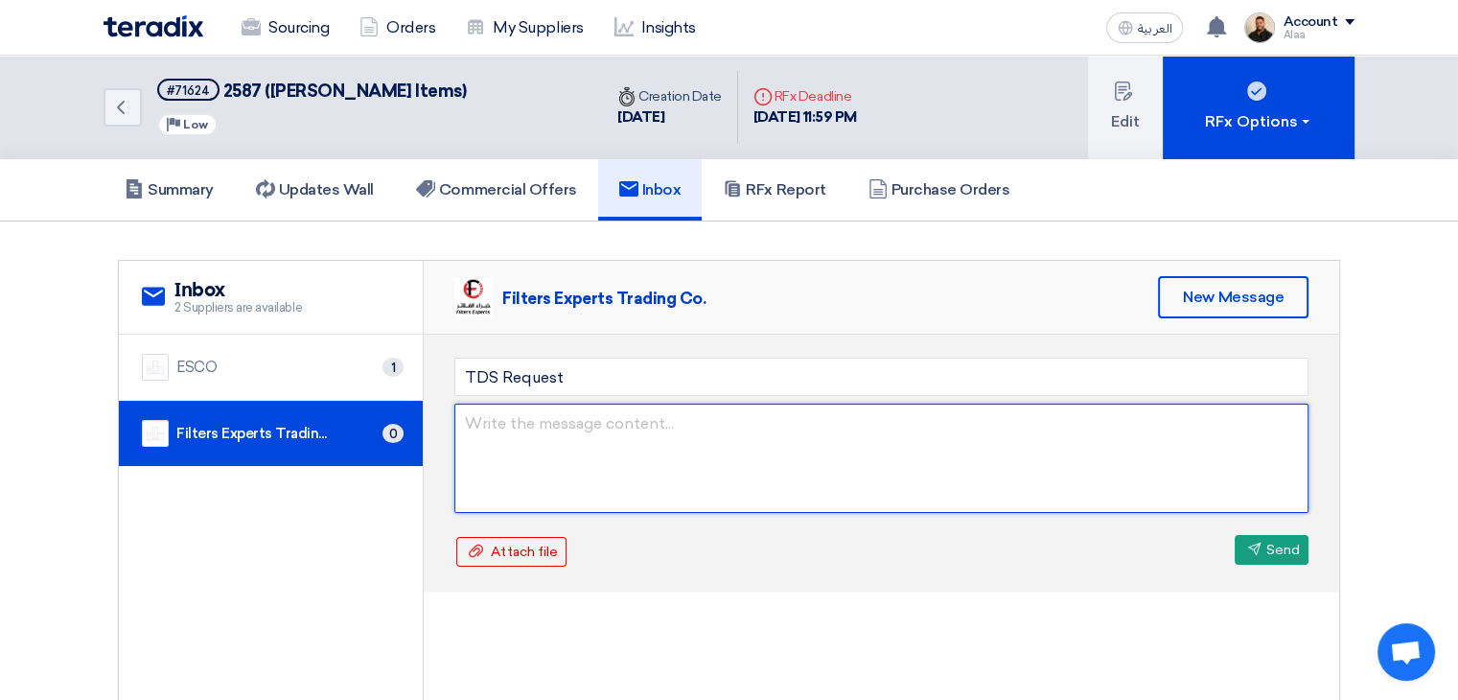
click at [635, 419] on textarea at bounding box center [881, 458] width 854 height 109
paste textarea "71749"
type textarea "71749"
click at [644, 423] on textarea "71749" at bounding box center [881, 458] width 854 height 109
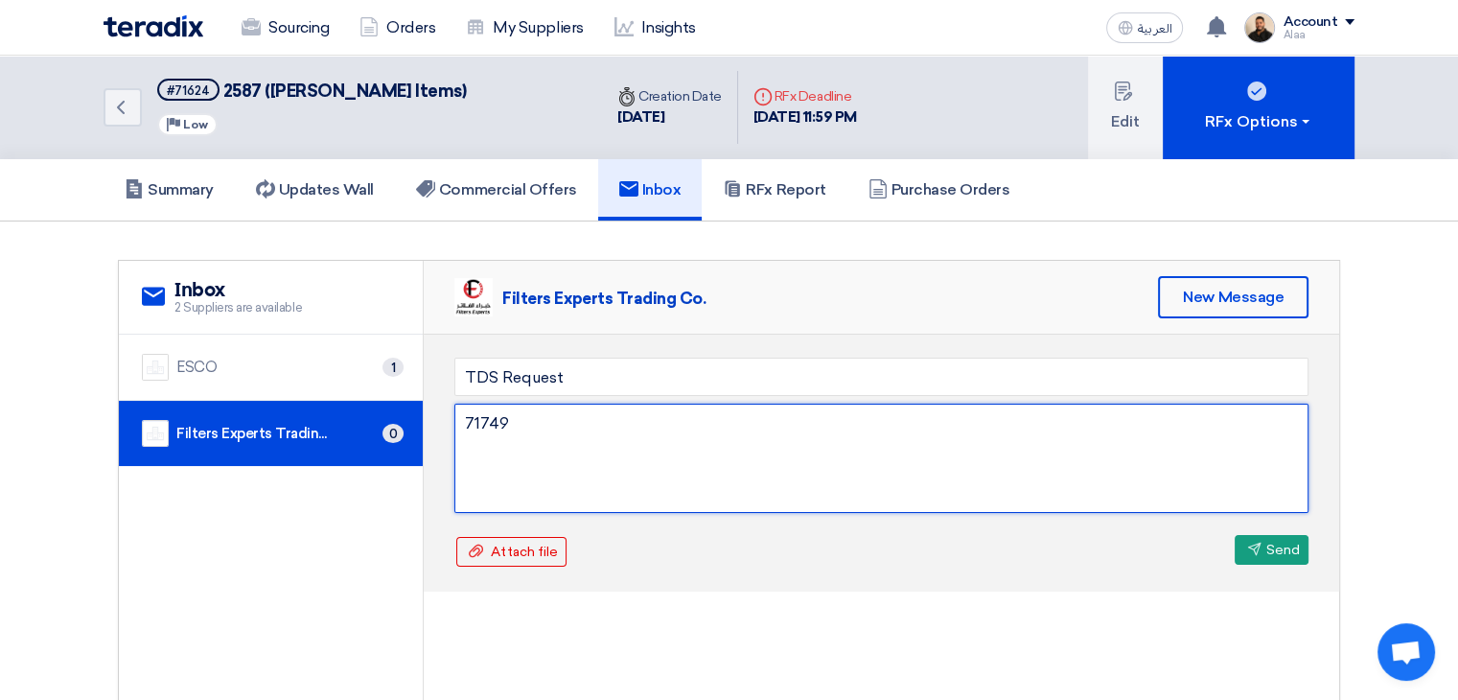
click at [644, 423] on textarea "71749" at bounding box center [881, 458] width 854 height 109
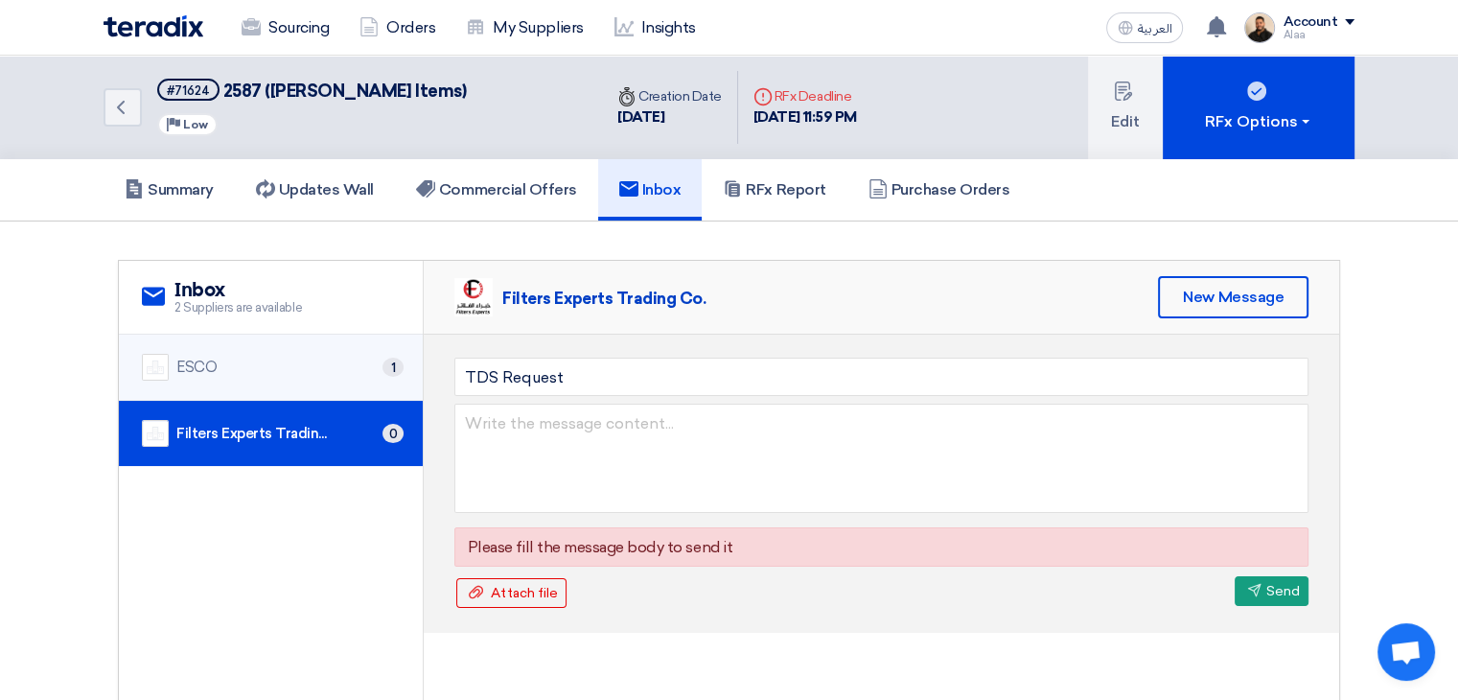
click at [319, 365] on div "ESCO 1" at bounding box center [271, 367] width 258 height 27
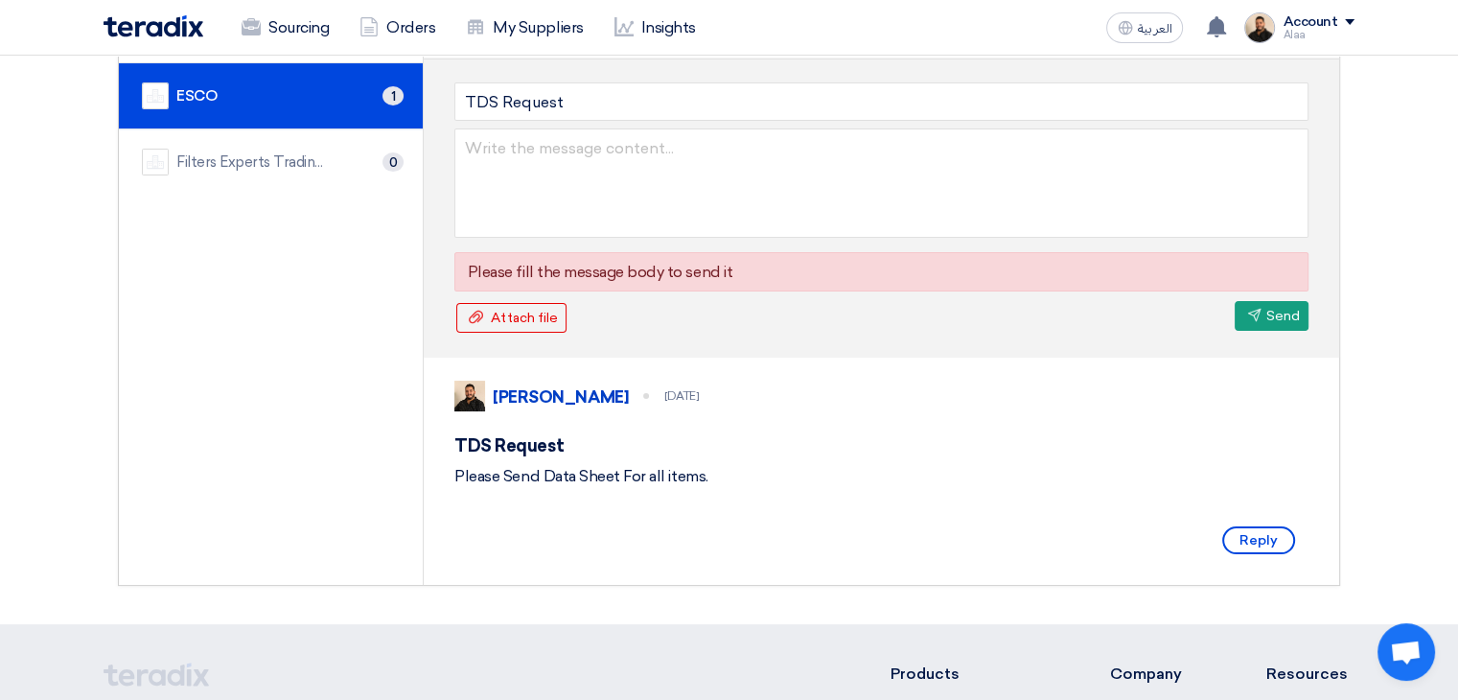
scroll to position [288, 0]
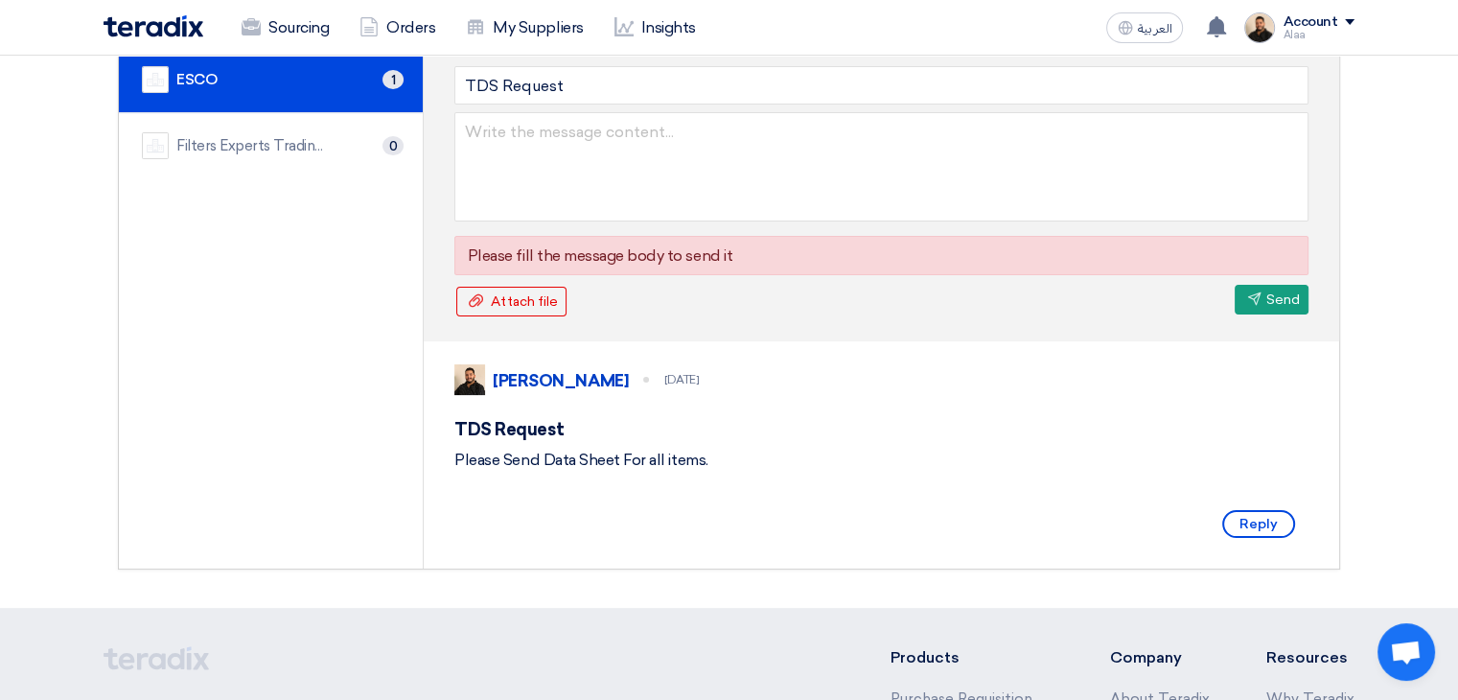
click at [590, 472] on div "Please Send Data Sheet For all items." at bounding box center [881, 460] width 854 height 23
copy div "Please Send Data Sheet For all items."
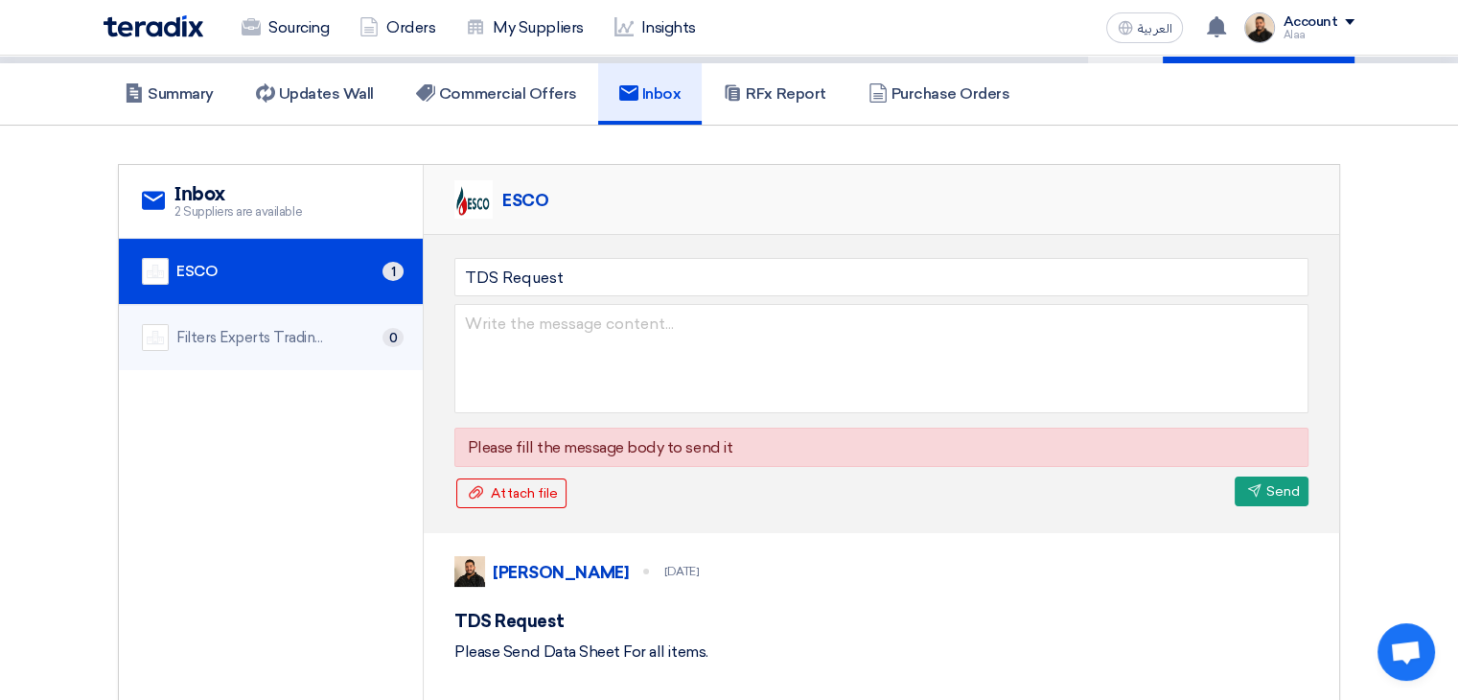
click at [276, 327] on div "Filters Experts Trading Co." at bounding box center [252, 338] width 153 height 22
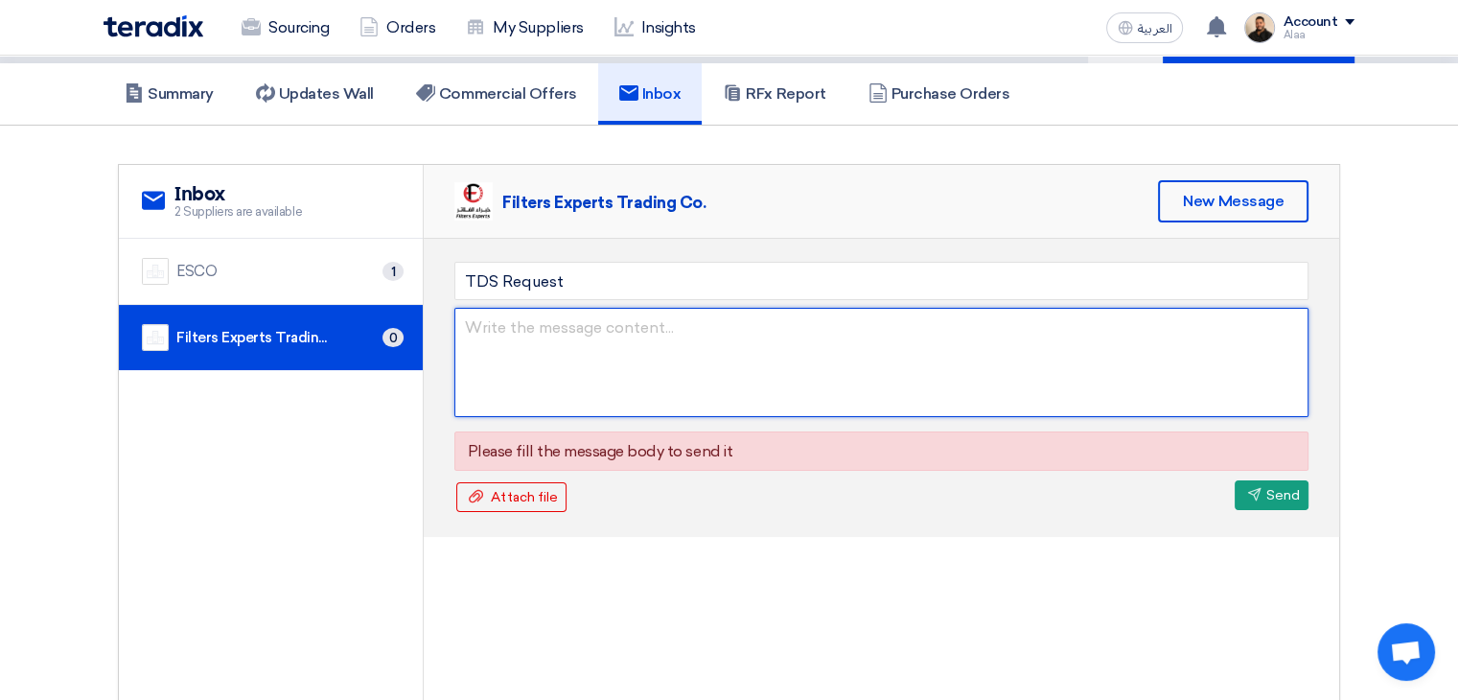
click at [556, 354] on textarea at bounding box center [881, 362] width 854 height 109
paste textarea "Please Send Data Sheet For all items."
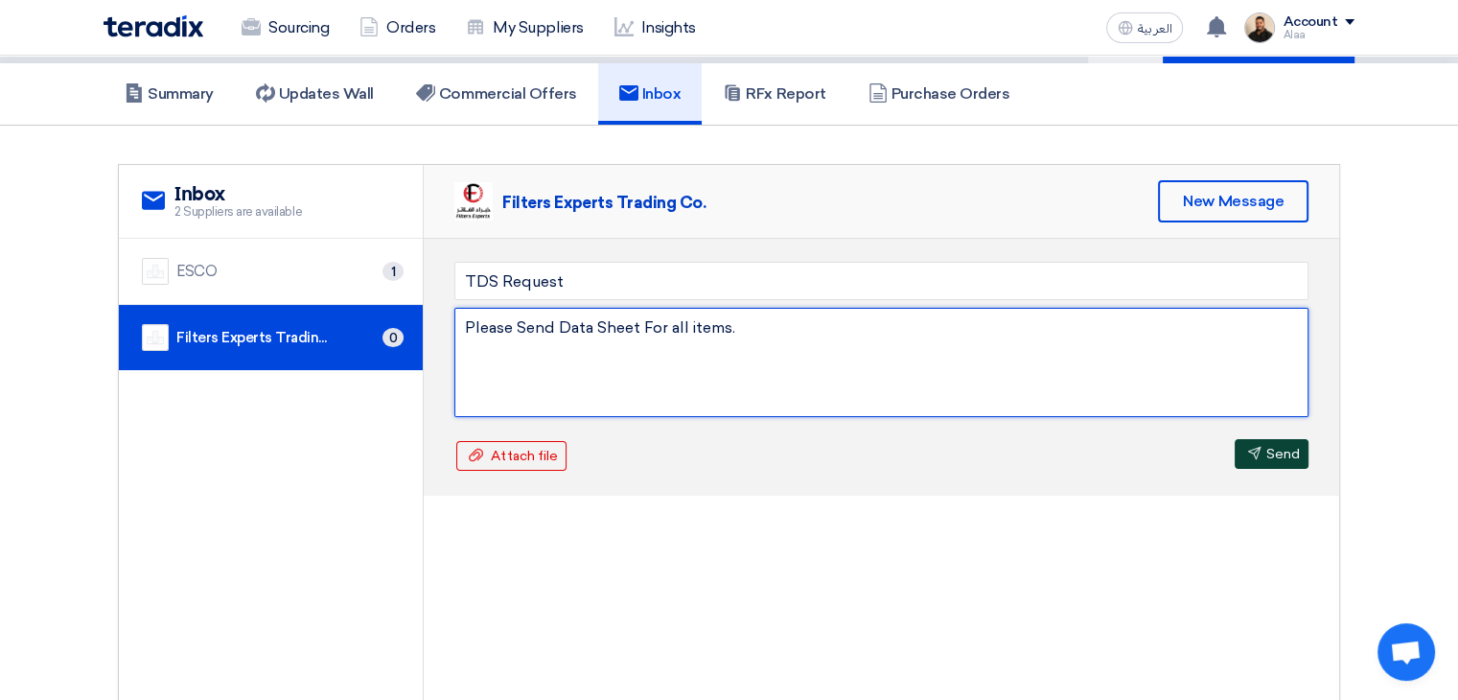
type textarea "Please Send Data Sheet For all items."
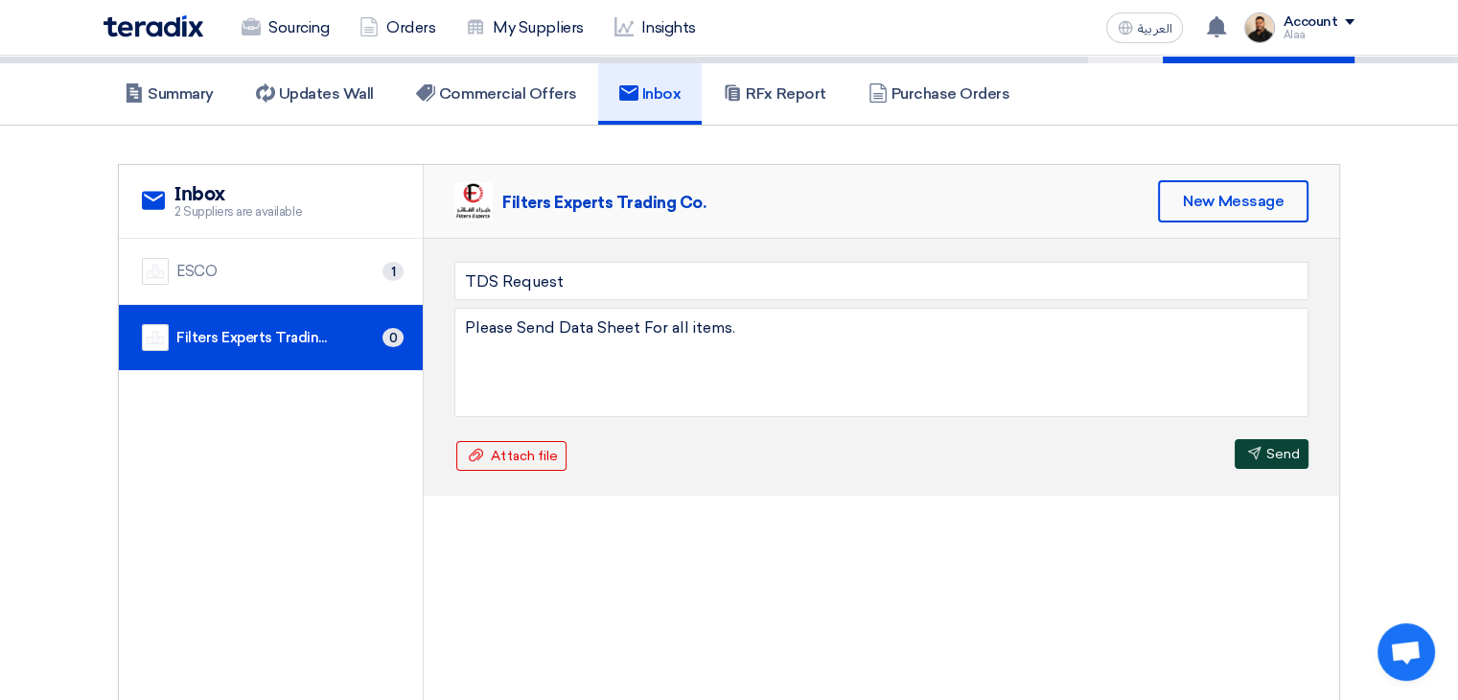
click at [1271, 453] on button "Send Send" at bounding box center [1272, 454] width 74 height 30
